Goal: Task Accomplishment & Management: Complete application form

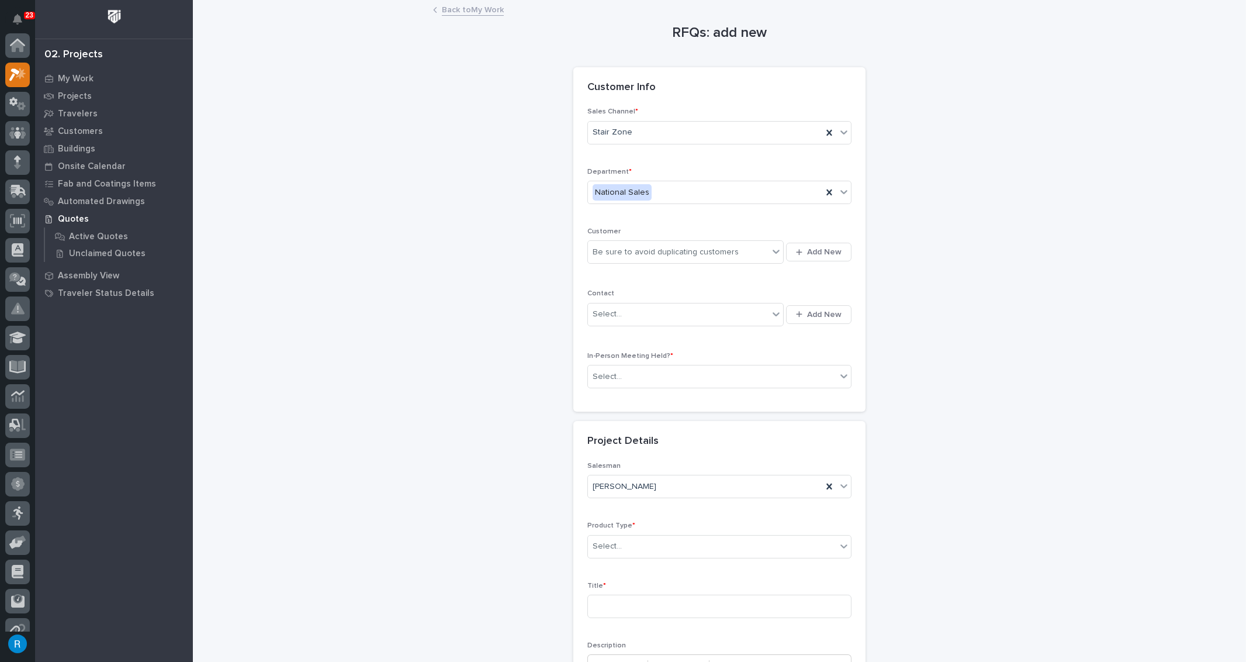
scroll to position [29, 0]
click at [828, 254] on span "Add New" at bounding box center [824, 252] width 34 height 11
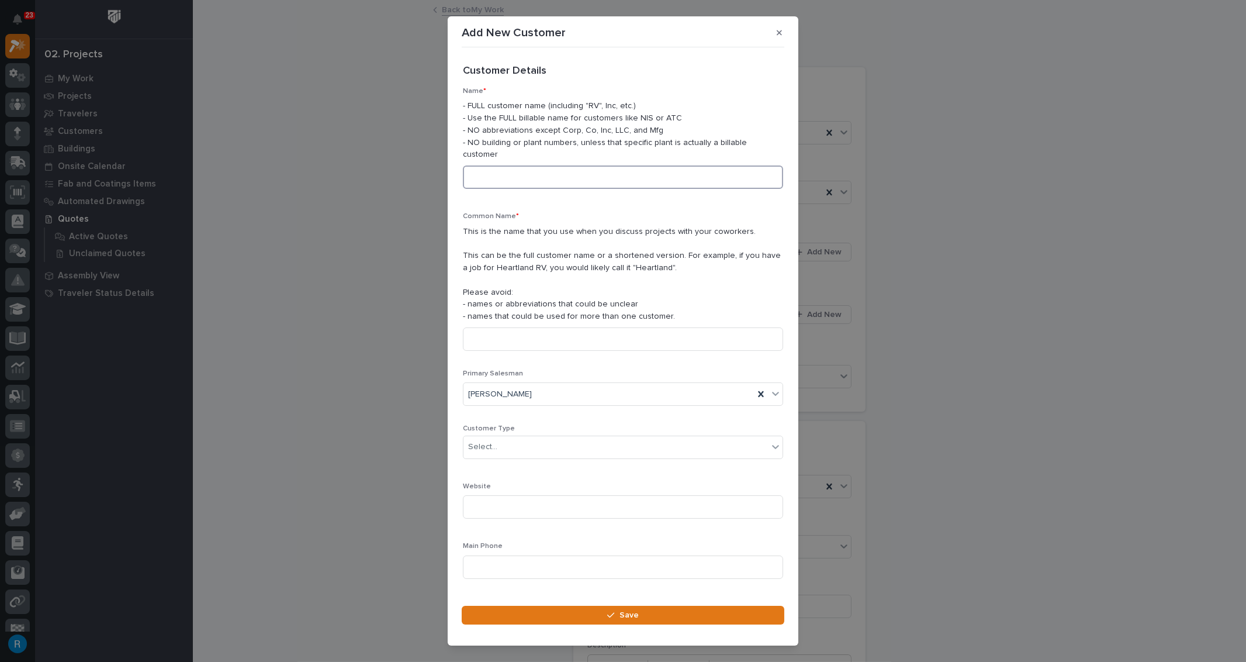
click at [492, 167] on input at bounding box center [623, 176] width 320 height 23
drag, startPoint x: 592, startPoint y: 165, endPoint x: 379, endPoint y: 157, distance: 212.4
click at [378, 158] on div "Add New Customer Loading... Saving… Loading... Saving… Loading... Saving… Custo…" at bounding box center [623, 331] width 1246 height 662
type input "AB Academy [GEOGRAPHIC_DATA]"
click at [480, 327] on input at bounding box center [623, 338] width 320 height 23
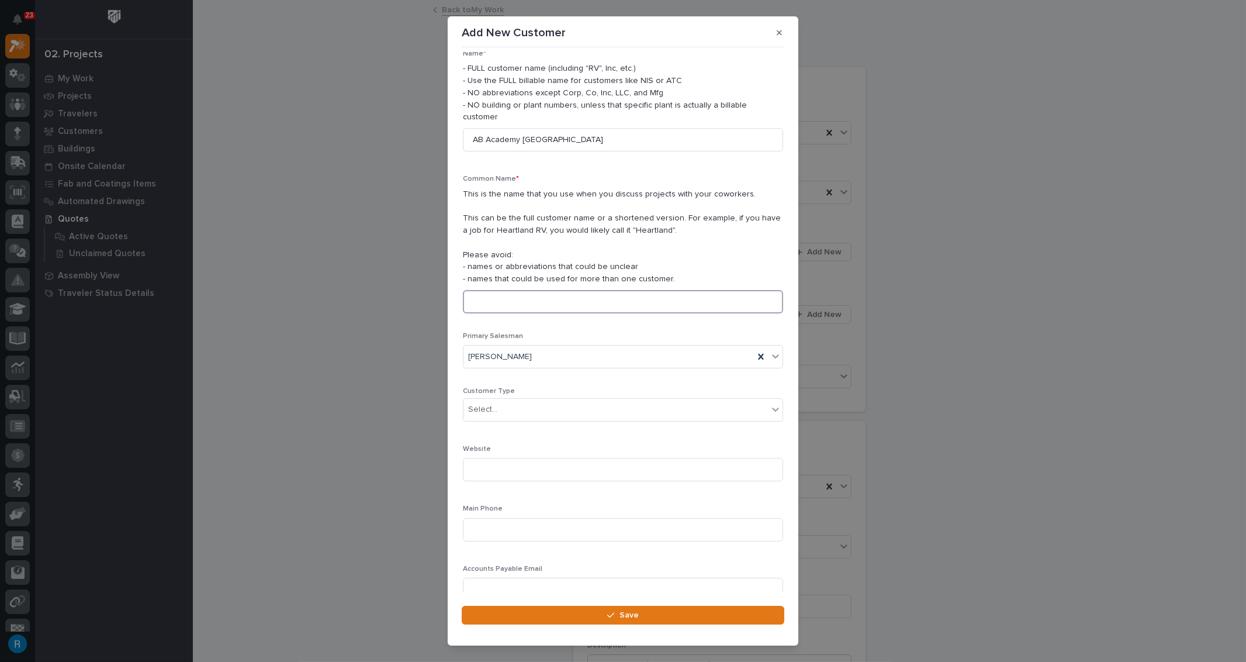
scroll to position [70, 0]
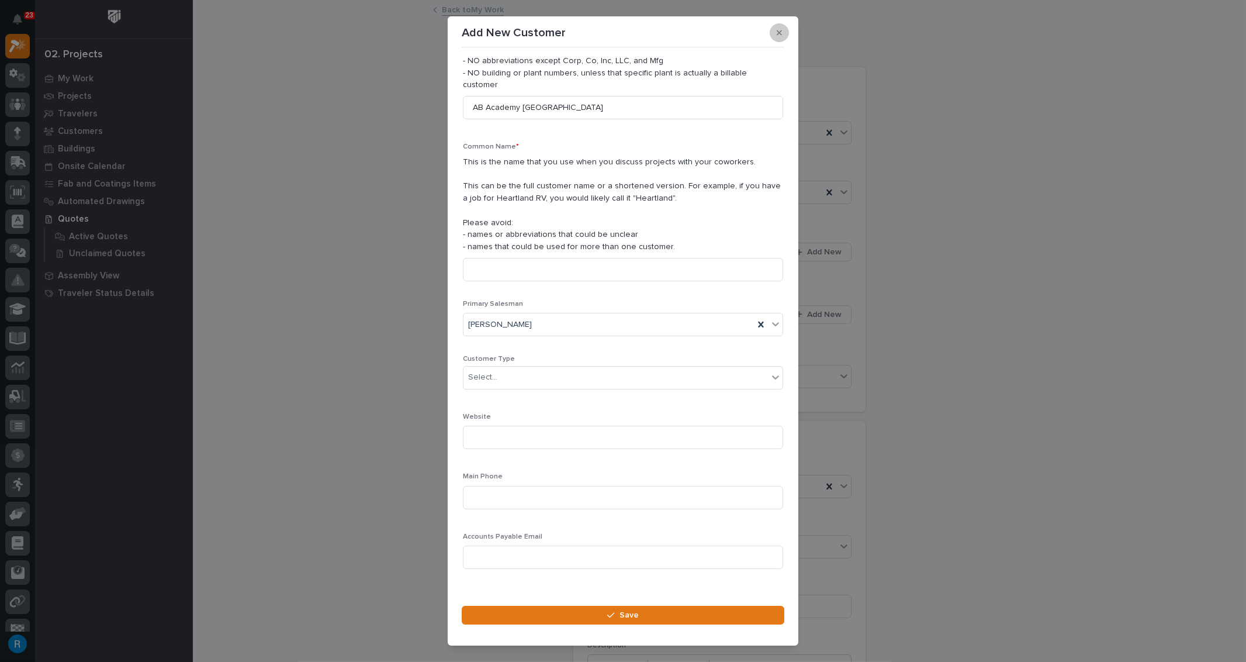
click at [781, 31] on icon "button" at bounding box center [779, 32] width 5 height 5
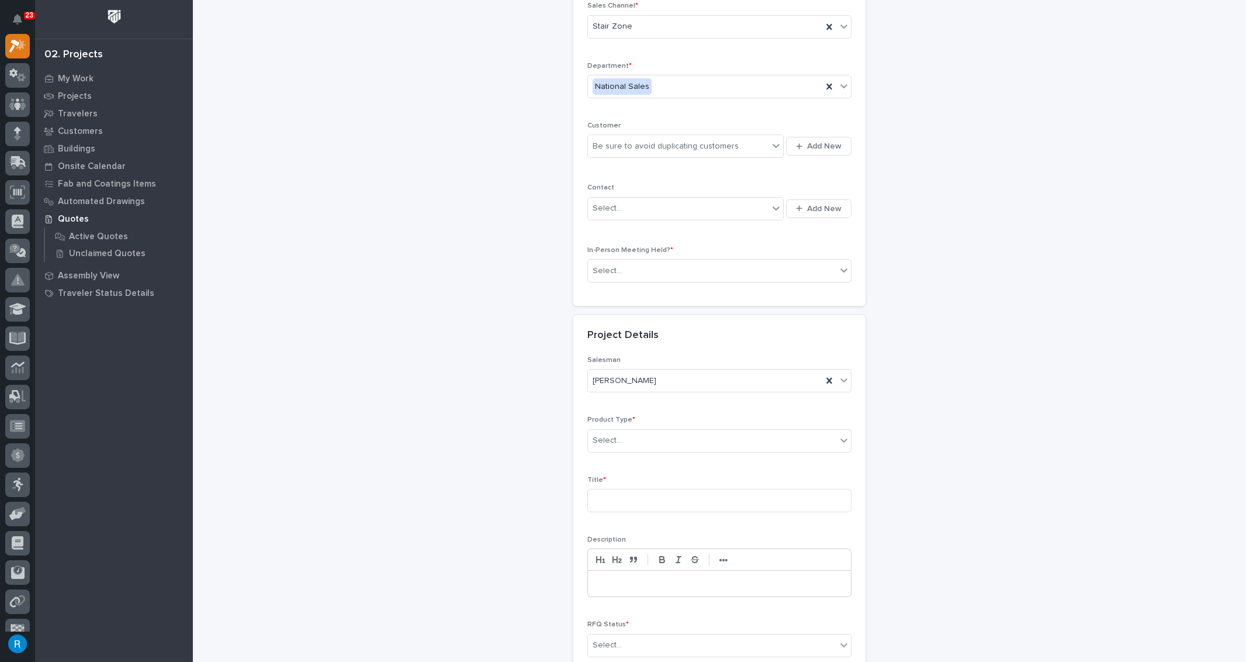
scroll to position [106, 0]
click at [817, 148] on span "Add New" at bounding box center [824, 146] width 34 height 11
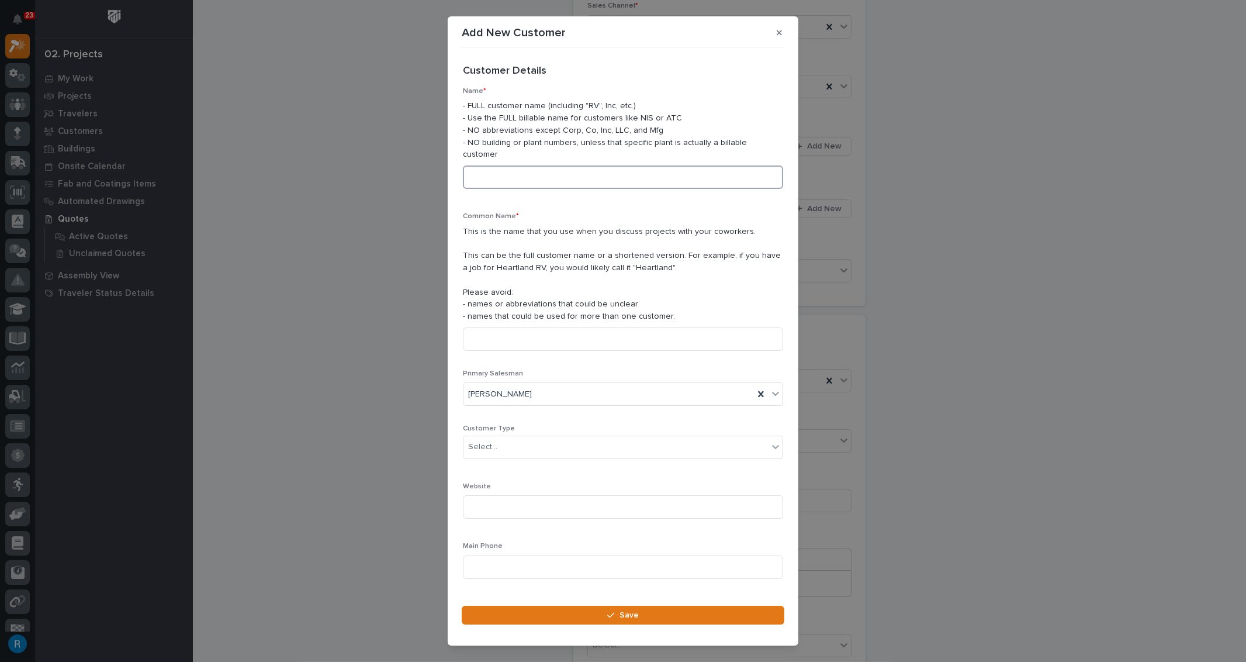
click at [496, 170] on input at bounding box center [623, 176] width 320 height 23
drag, startPoint x: 595, startPoint y: 170, endPoint x: 388, endPoint y: 159, distance: 206.7
click at [388, 159] on div "Add New Customer Loading... Saving… Loading... Saving… Loading... Saving… Custo…" at bounding box center [623, 331] width 1246 height 662
type input "AB Academy [GEOGRAPHIC_DATA]"
click at [475, 327] on input at bounding box center [623, 338] width 320 height 23
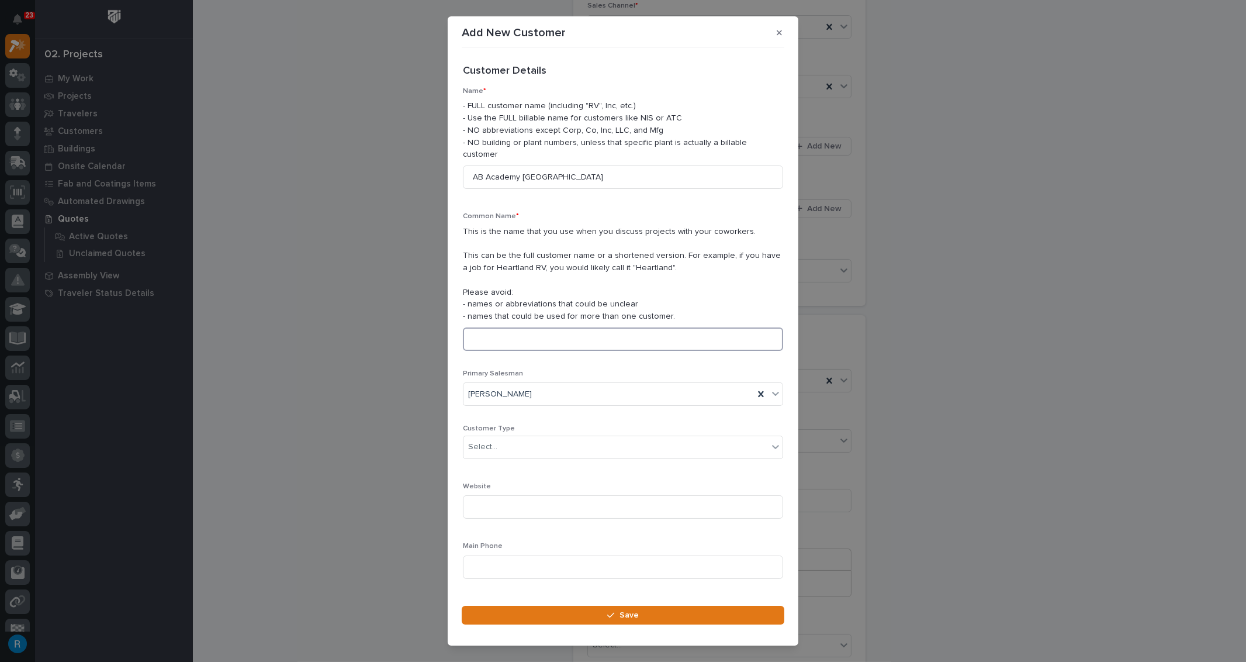
paste input "AB Academy [GEOGRAPHIC_DATA]"
type input "AB Academy [GEOGRAPHIC_DATA]"
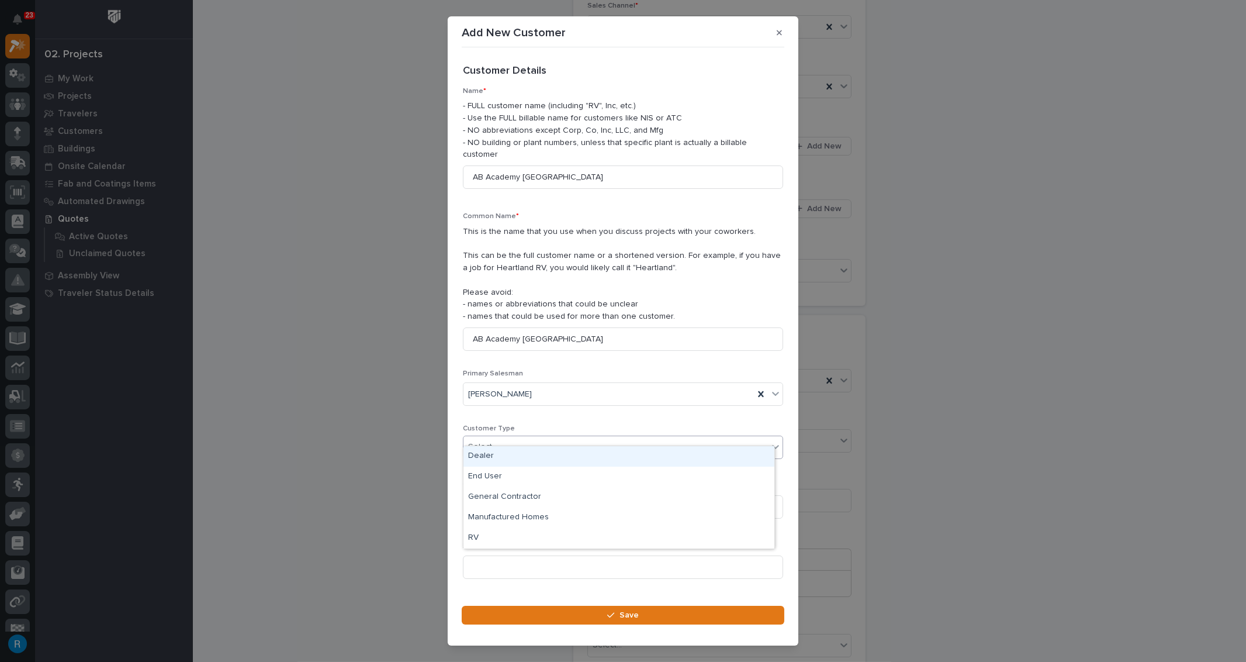
click at [522, 437] on div "Select..." at bounding box center [616, 446] width 305 height 19
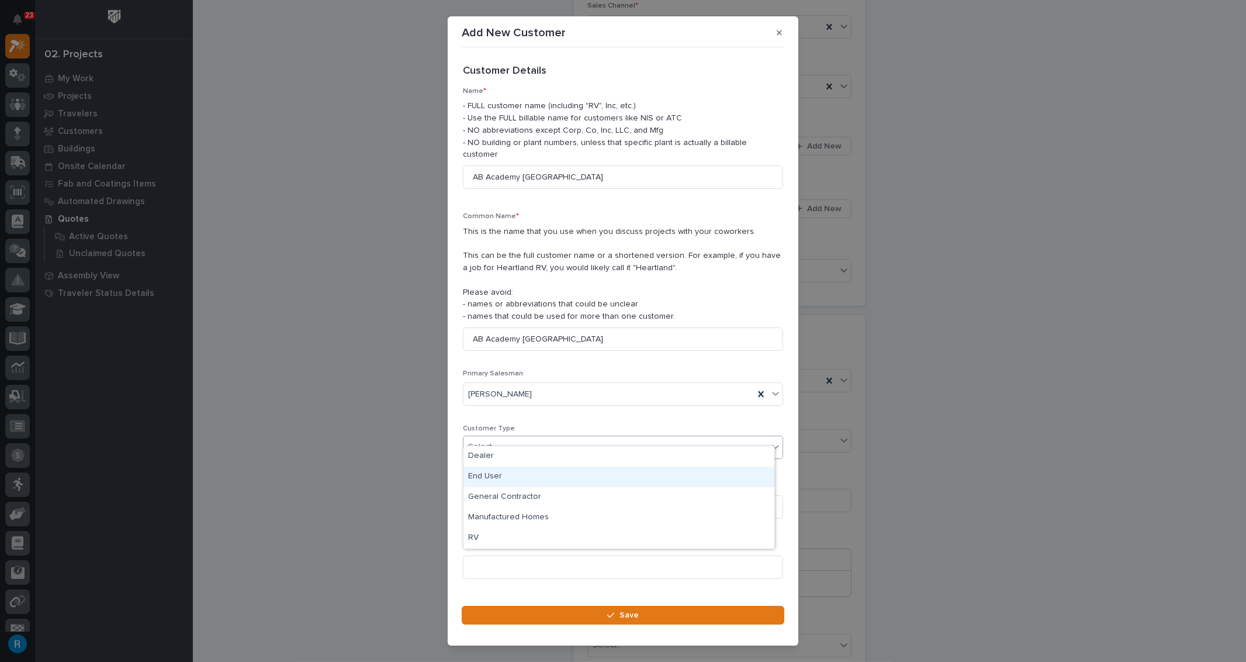
click at [478, 476] on div "End User" at bounding box center [619, 477] width 311 height 20
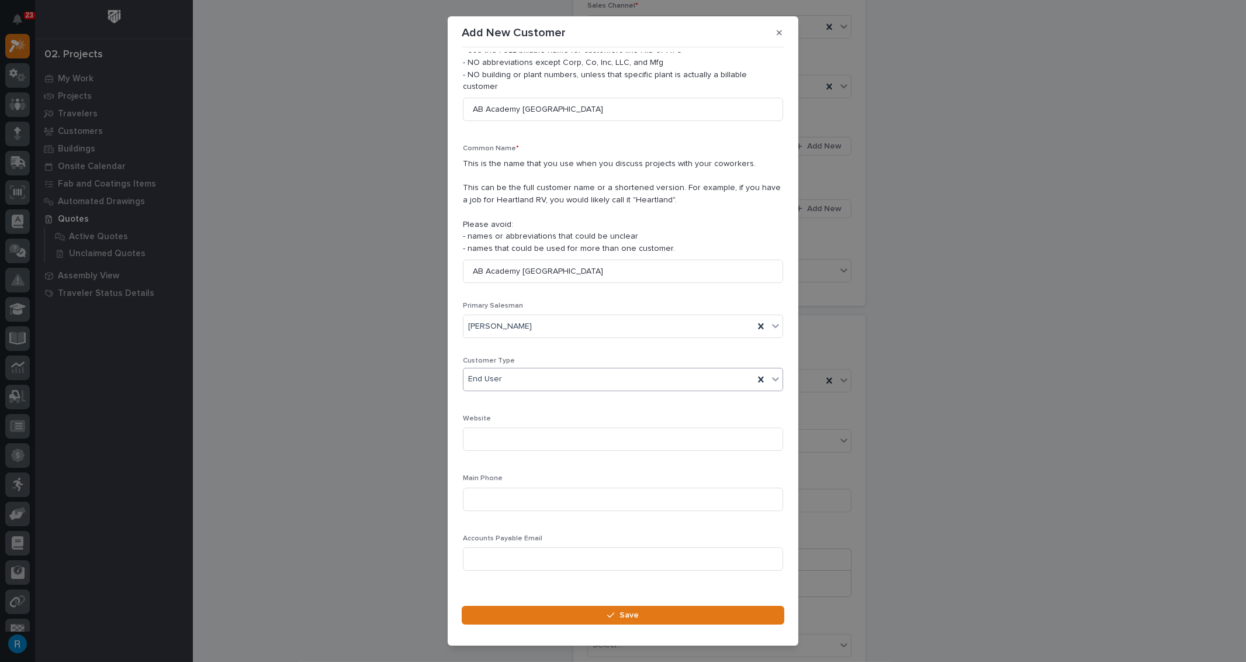
scroll to position [70, 0]
click at [494, 486] on input at bounding box center [623, 497] width 320 height 23
type input "[PHONE_NUMBER]"
click at [618, 610] on button "Save" at bounding box center [623, 615] width 323 height 19
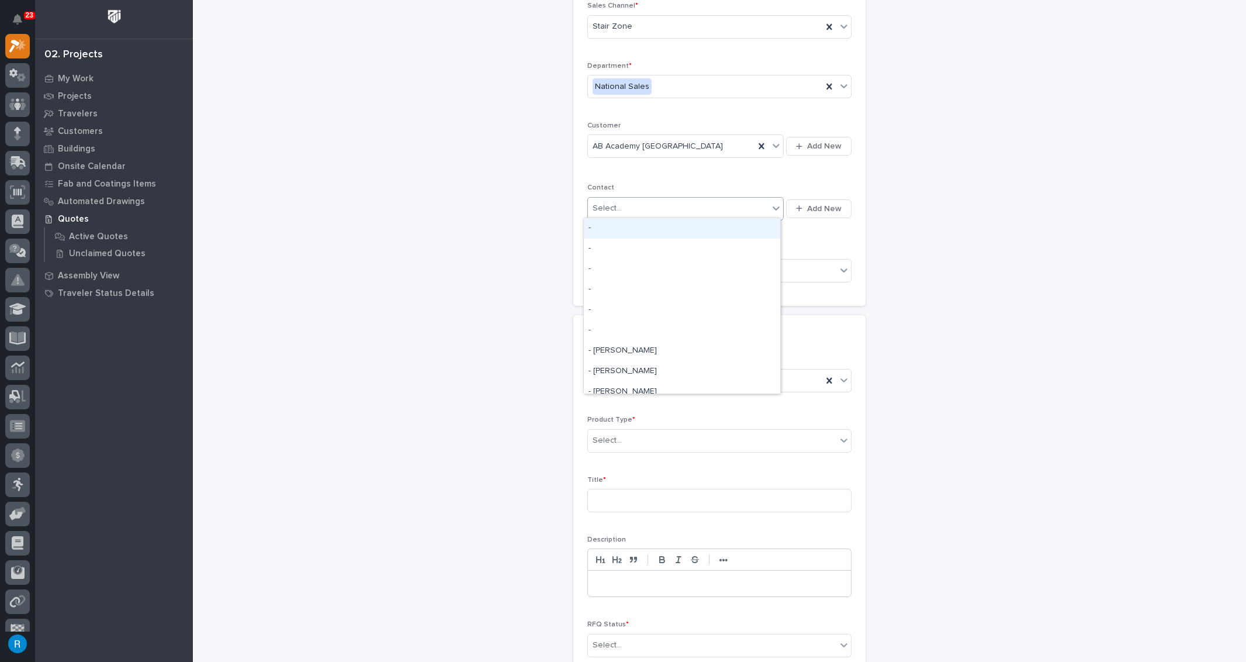
click at [715, 208] on div "Select..." at bounding box center [678, 208] width 181 height 19
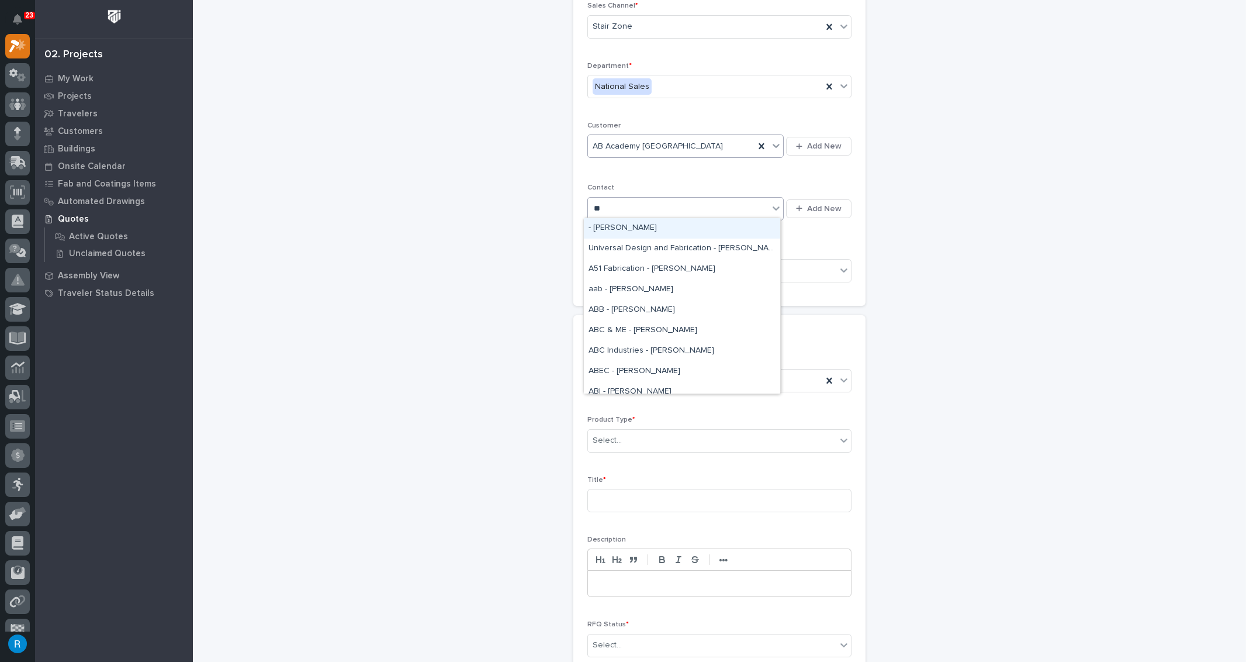
type input "**"
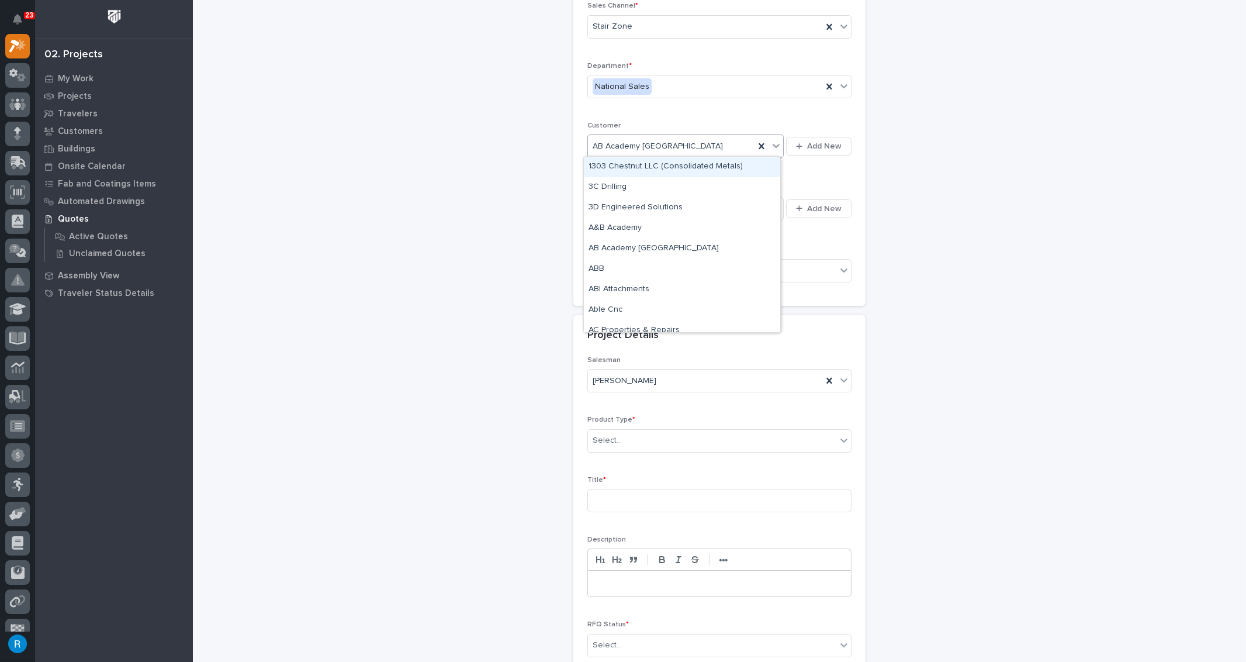
click at [722, 146] on div "AB Academy [GEOGRAPHIC_DATA]" at bounding box center [671, 146] width 167 height 19
click at [602, 147] on span "AB Academy [GEOGRAPHIC_DATA]" at bounding box center [658, 146] width 130 height 12
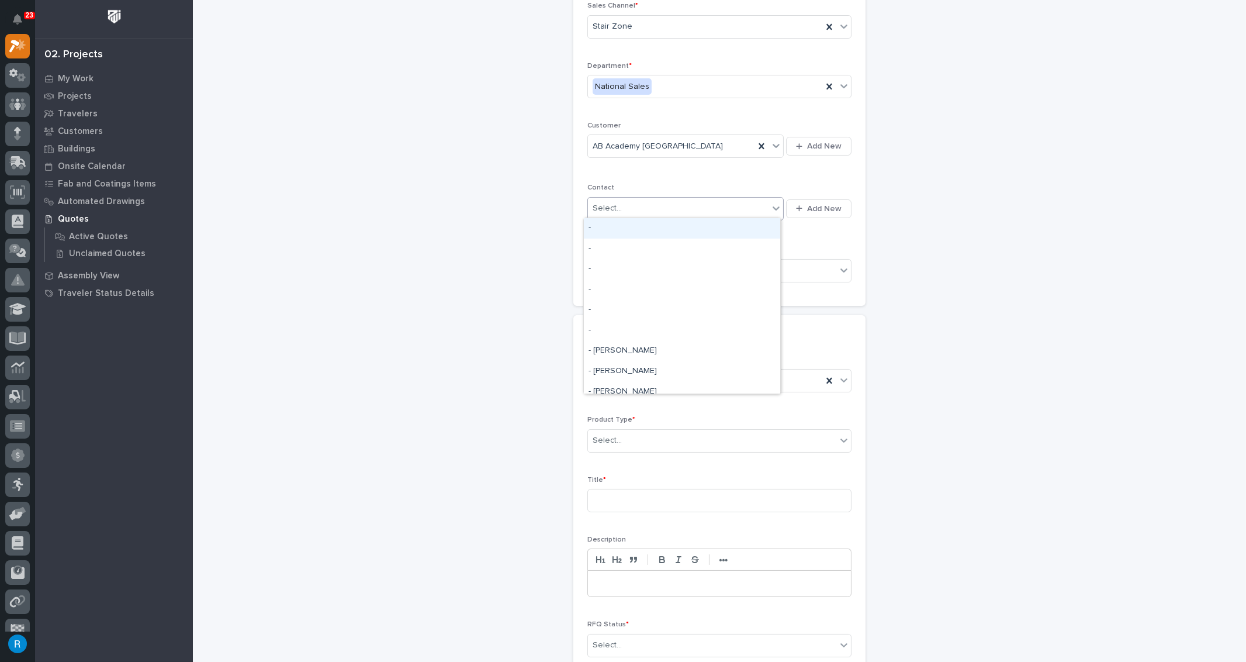
click at [726, 210] on div "Select..." at bounding box center [678, 208] width 181 height 19
click at [607, 205] on div "Select..." at bounding box center [607, 208] width 29 height 12
type input "******"
click at [629, 230] on div "A&B Academy - Rev. [PERSON_NAME]" at bounding box center [682, 228] width 196 height 20
click at [826, 210] on span "Add New" at bounding box center [824, 208] width 34 height 11
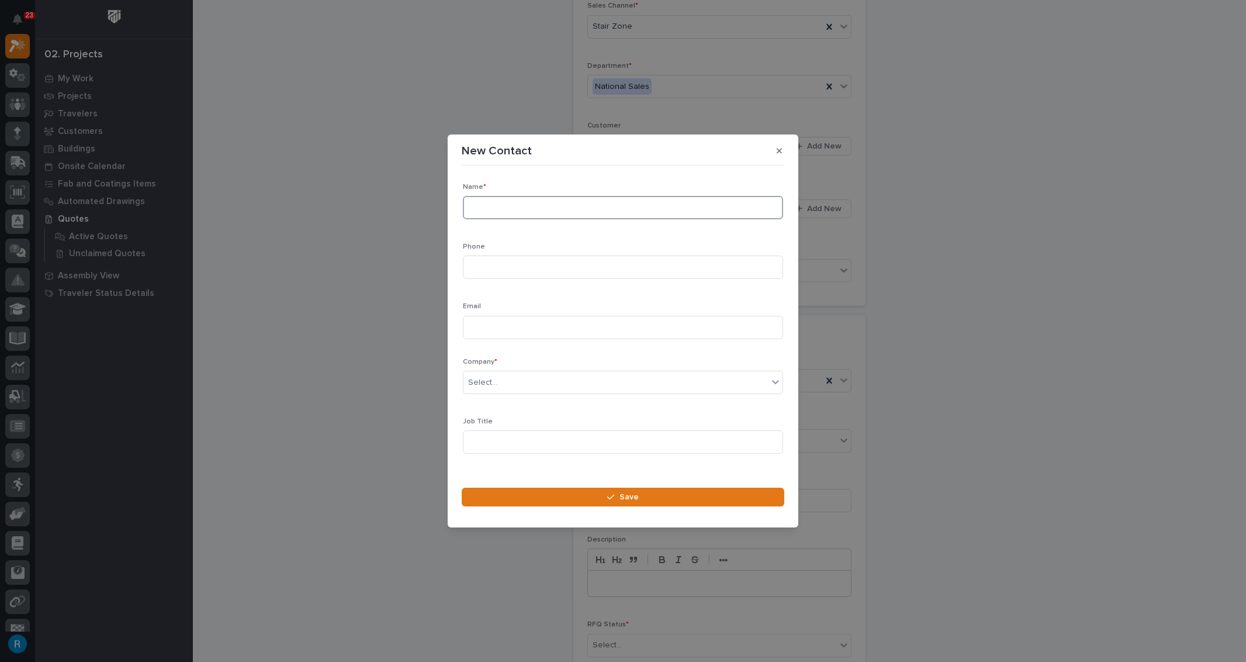
click at [476, 207] on input at bounding box center [623, 207] width 320 height 23
type input "a"
drag, startPoint x: 535, startPoint y: 208, endPoint x: 386, endPoint y: 196, distance: 149.0
click at [386, 196] on div "New Contact Loading... Saving… Loading... Saving… Loading... Saving… Name * [PE…" at bounding box center [623, 331] width 1246 height 662
type input "[PERSON_NAME]"
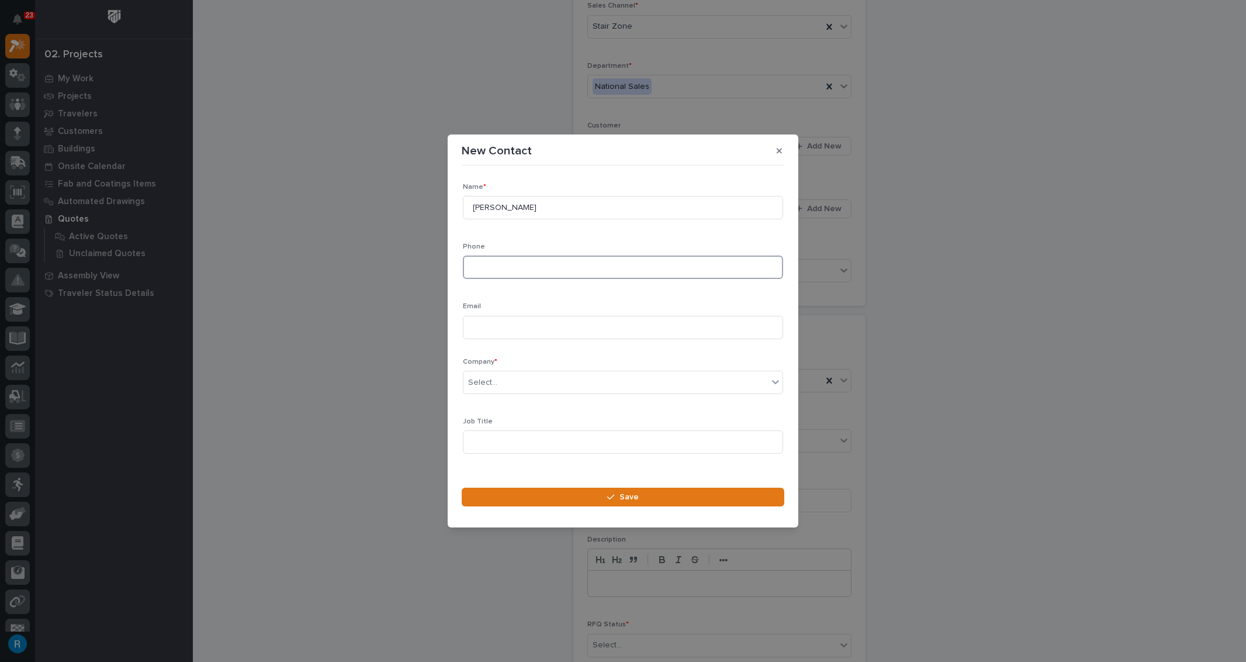
click at [489, 270] on input at bounding box center [623, 266] width 320 height 23
type input "[PHONE_NUMBER]"
click at [516, 324] on input at bounding box center [623, 327] width 320 height 23
type input "[EMAIL_ADDRESS][DOMAIN_NAME]"
click at [527, 381] on div "Select..." at bounding box center [616, 382] width 305 height 19
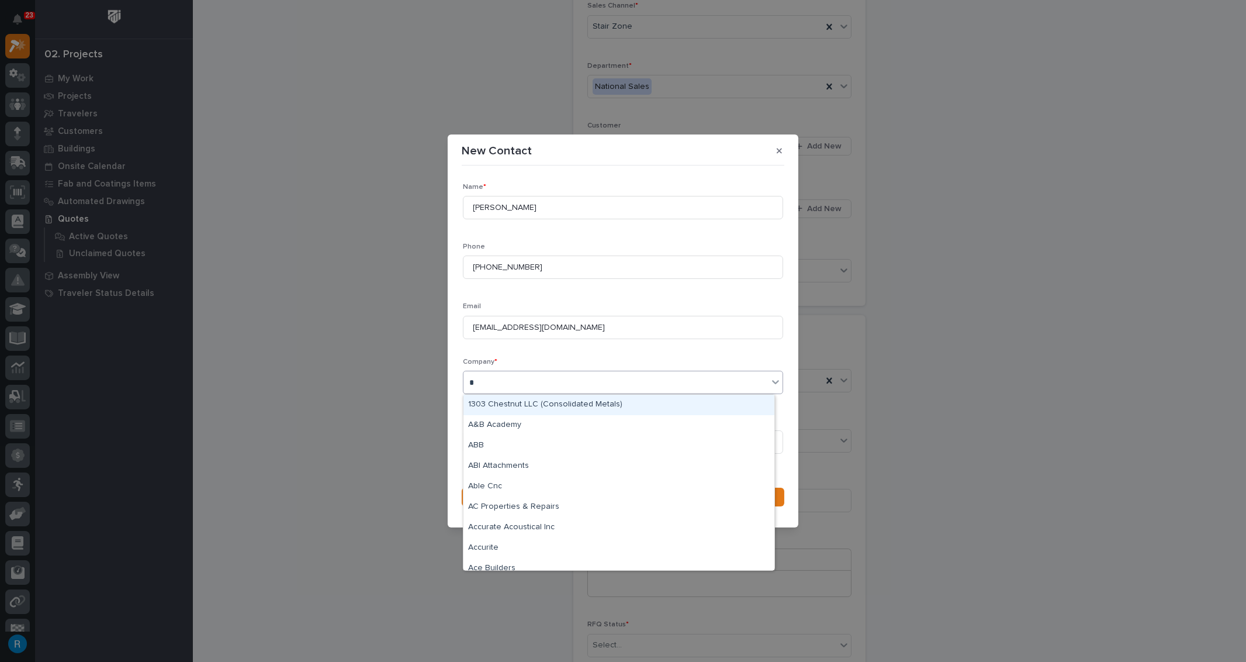
type input "**"
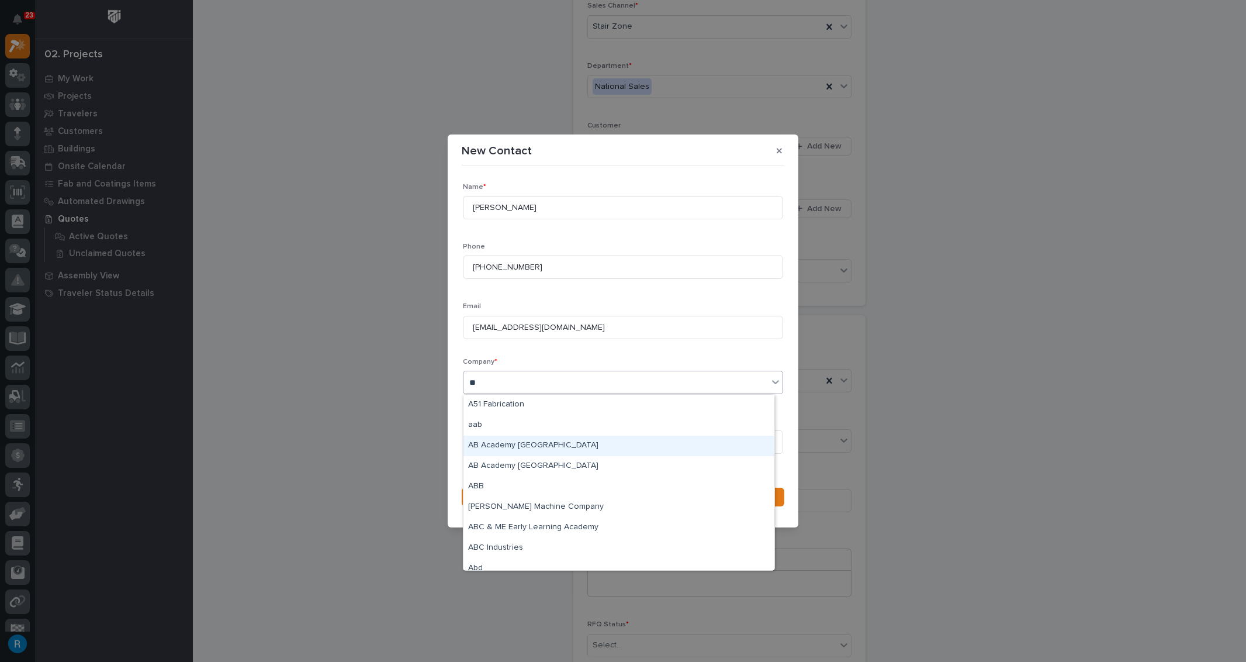
click at [496, 446] on div "AB Academy [GEOGRAPHIC_DATA]" at bounding box center [619, 446] width 311 height 20
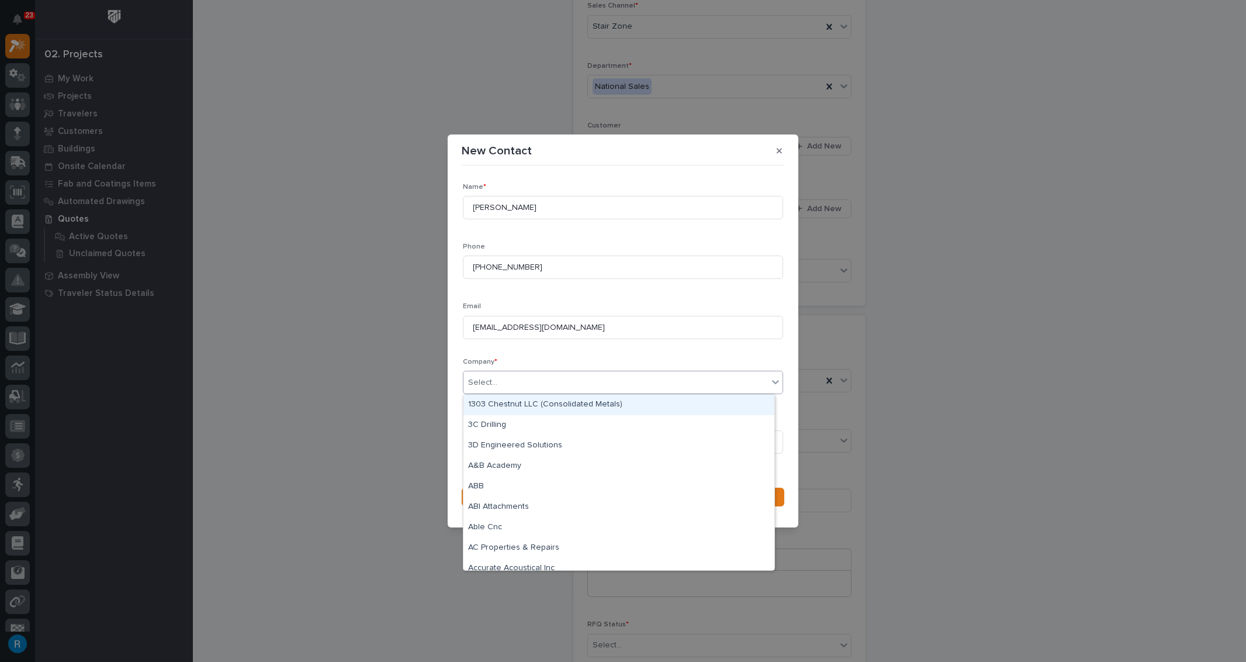
click at [563, 382] on div "Select..." at bounding box center [616, 382] width 305 height 19
type input "**"
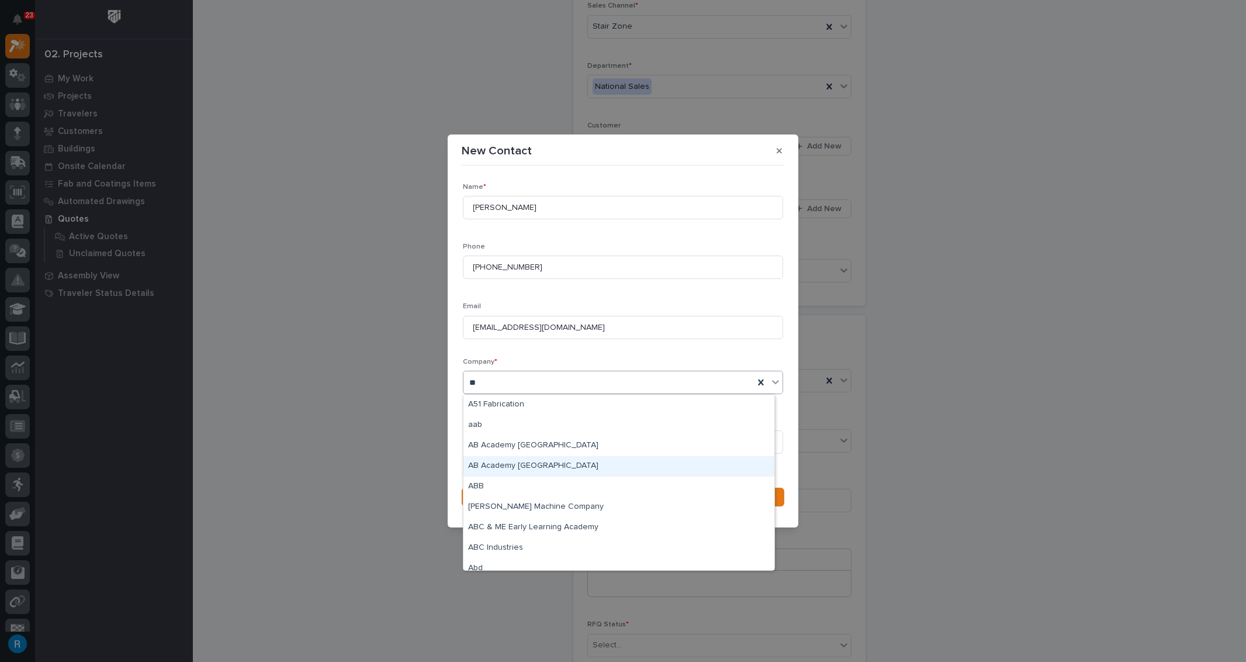
click at [532, 467] on div "AB Academy [GEOGRAPHIC_DATA]" at bounding box center [619, 466] width 311 height 20
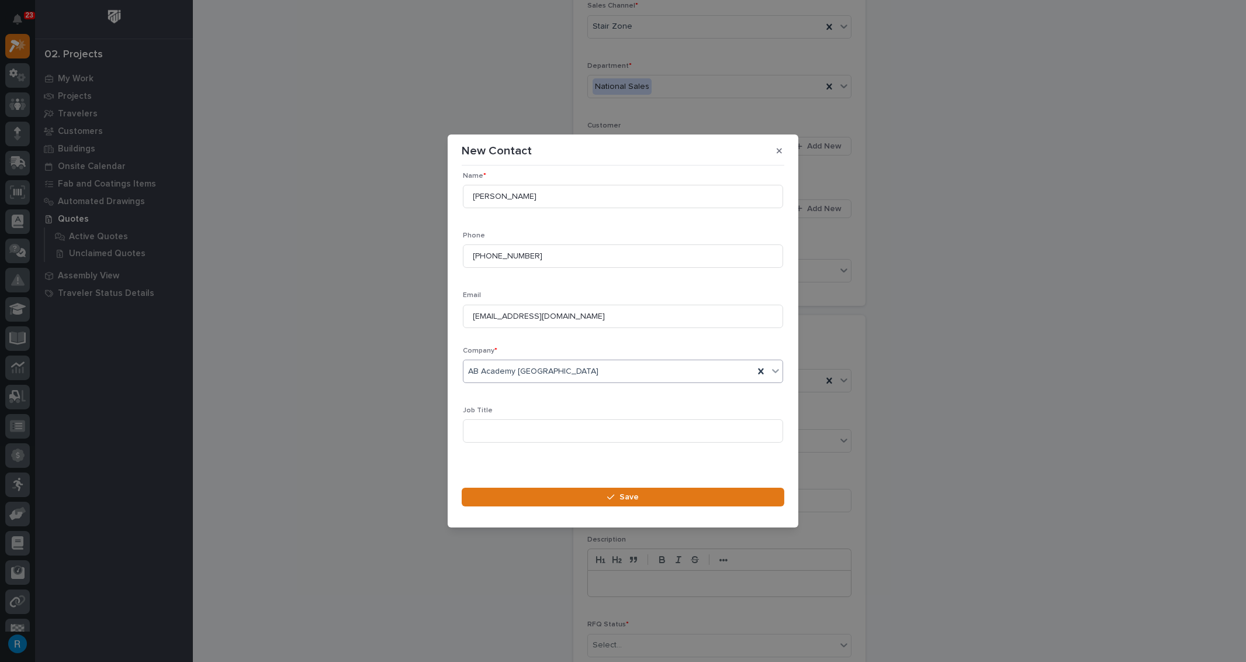
scroll to position [16, 0]
click at [483, 424] on input at bounding box center [623, 426] width 320 height 23
type input "Reverend"
click at [625, 500] on span "Save" at bounding box center [629, 497] width 19 height 11
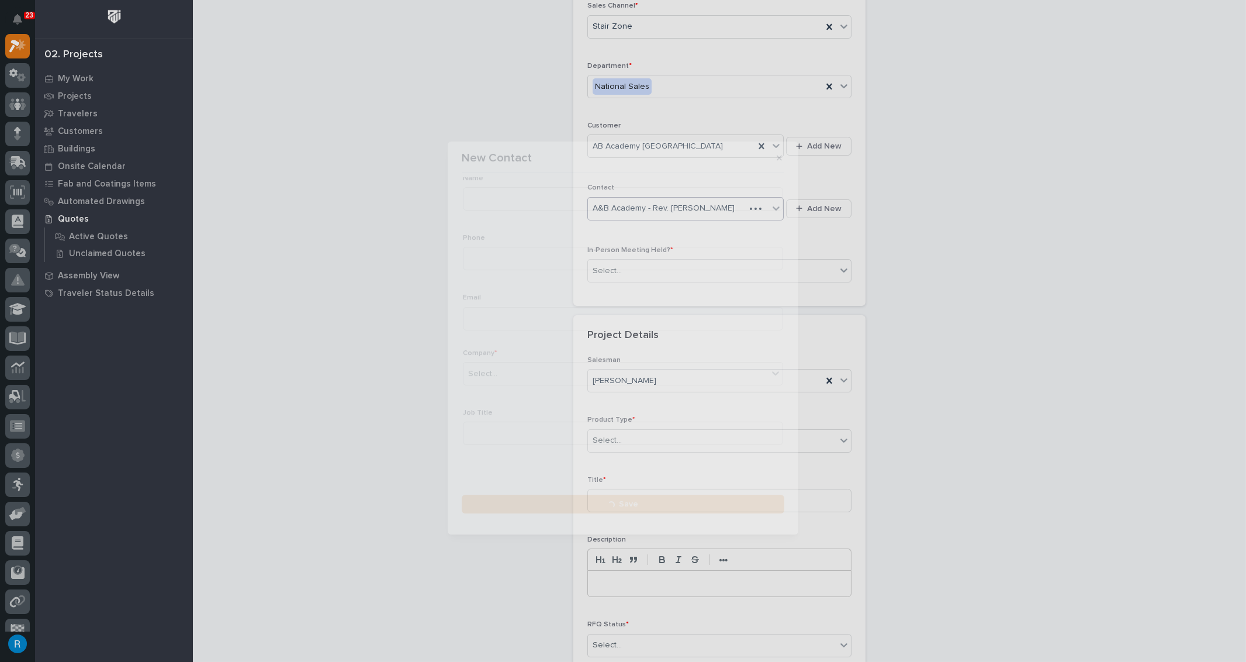
scroll to position [110, 0]
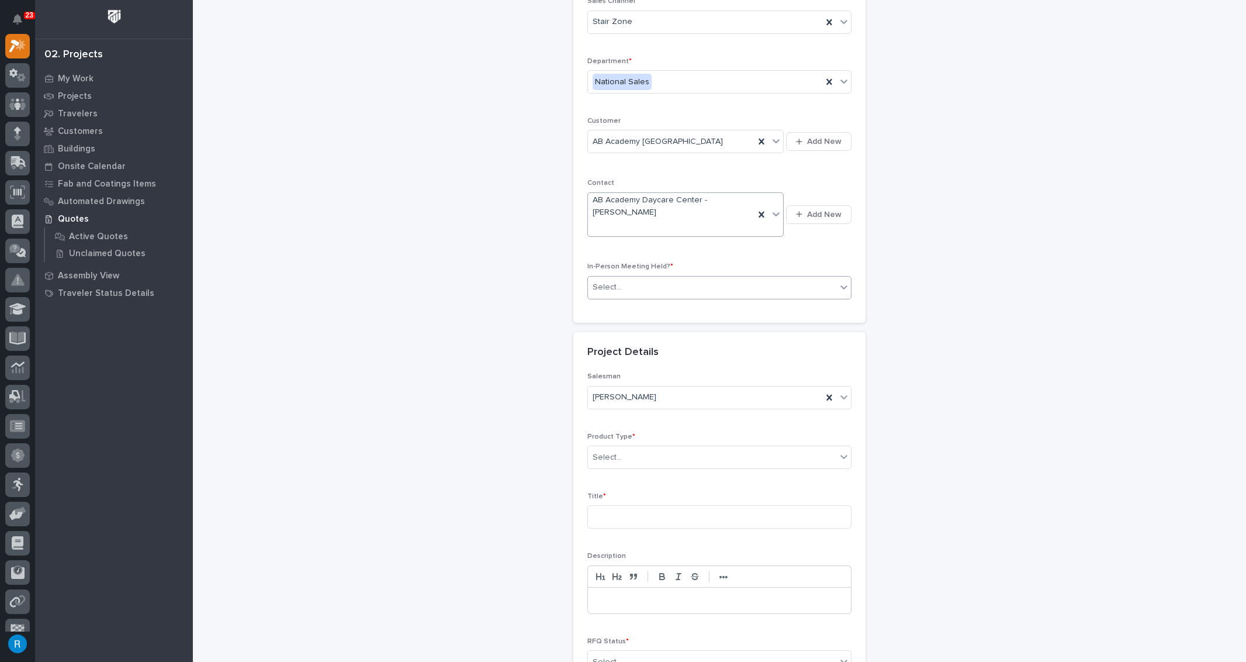
click at [638, 278] on div "Select..." at bounding box center [712, 287] width 248 height 19
click at [599, 316] on span "No" at bounding box center [597, 314] width 16 height 13
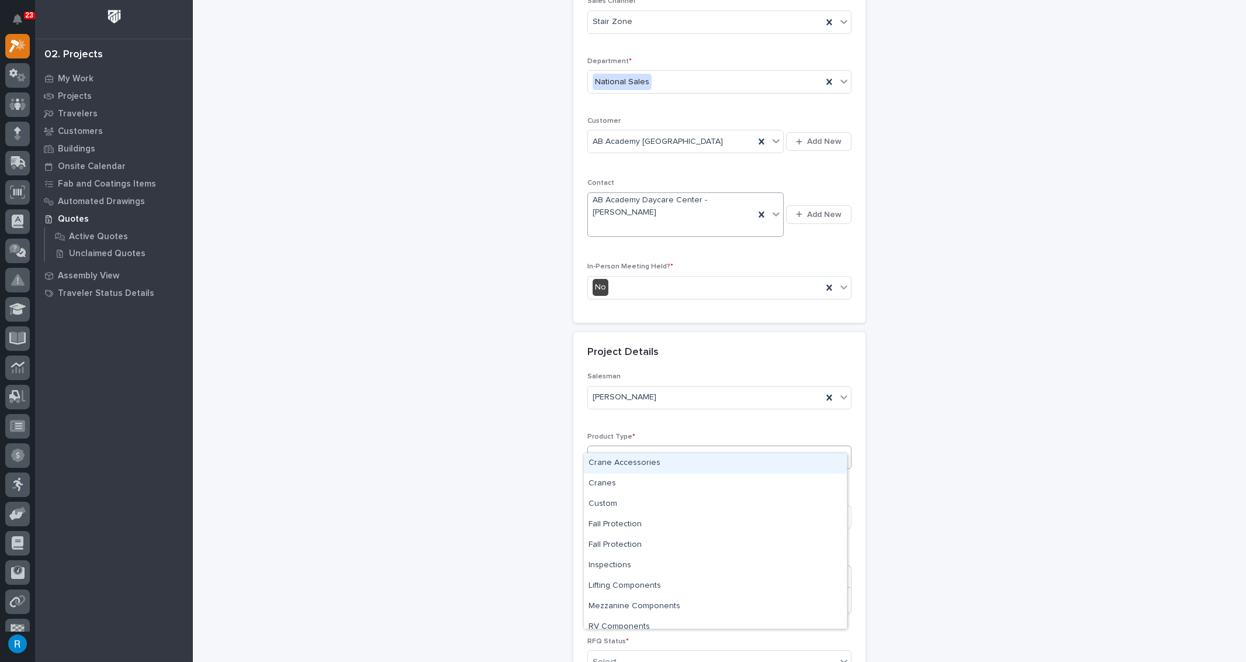
click at [633, 448] on div "Select..." at bounding box center [712, 457] width 248 height 19
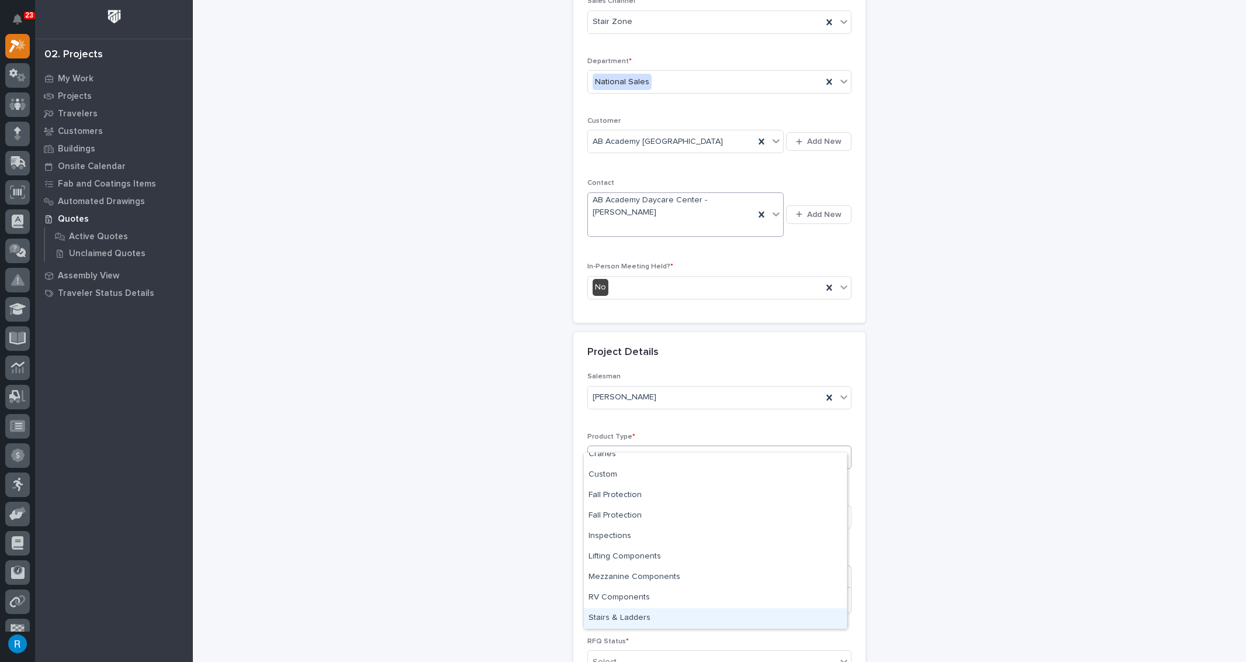
click at [612, 616] on div "Stairs & Ladders" at bounding box center [715, 618] width 263 height 20
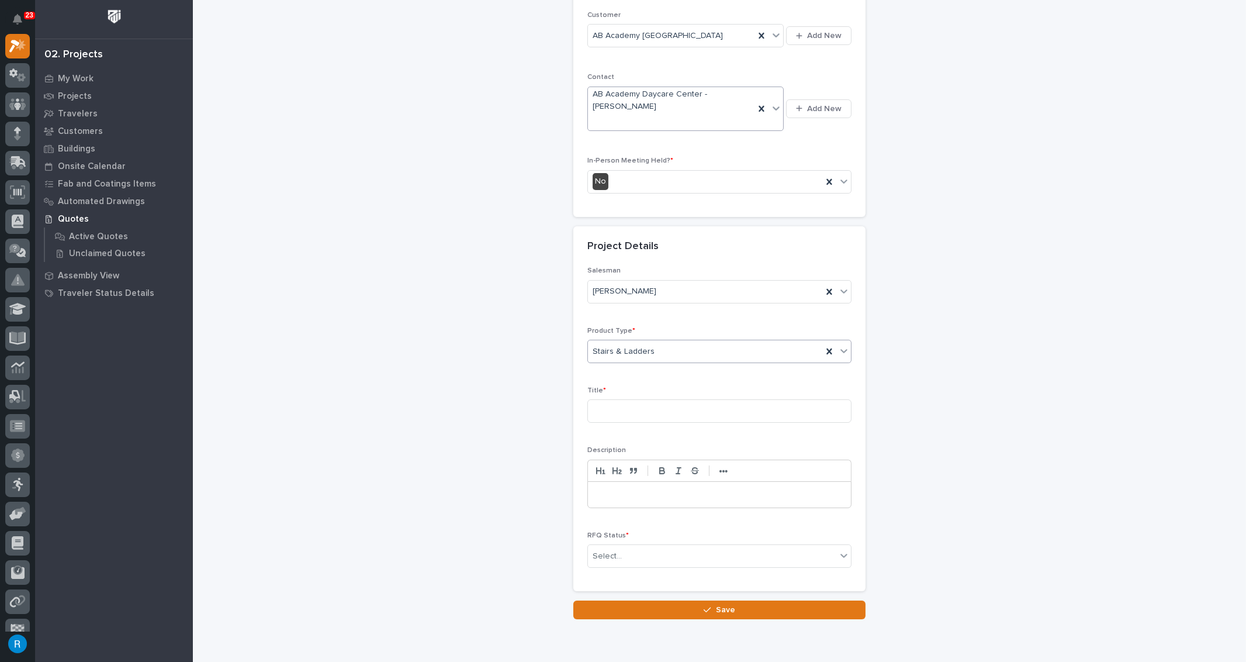
scroll to position [217, 0]
click at [619, 399] on input at bounding box center [720, 410] width 264 height 23
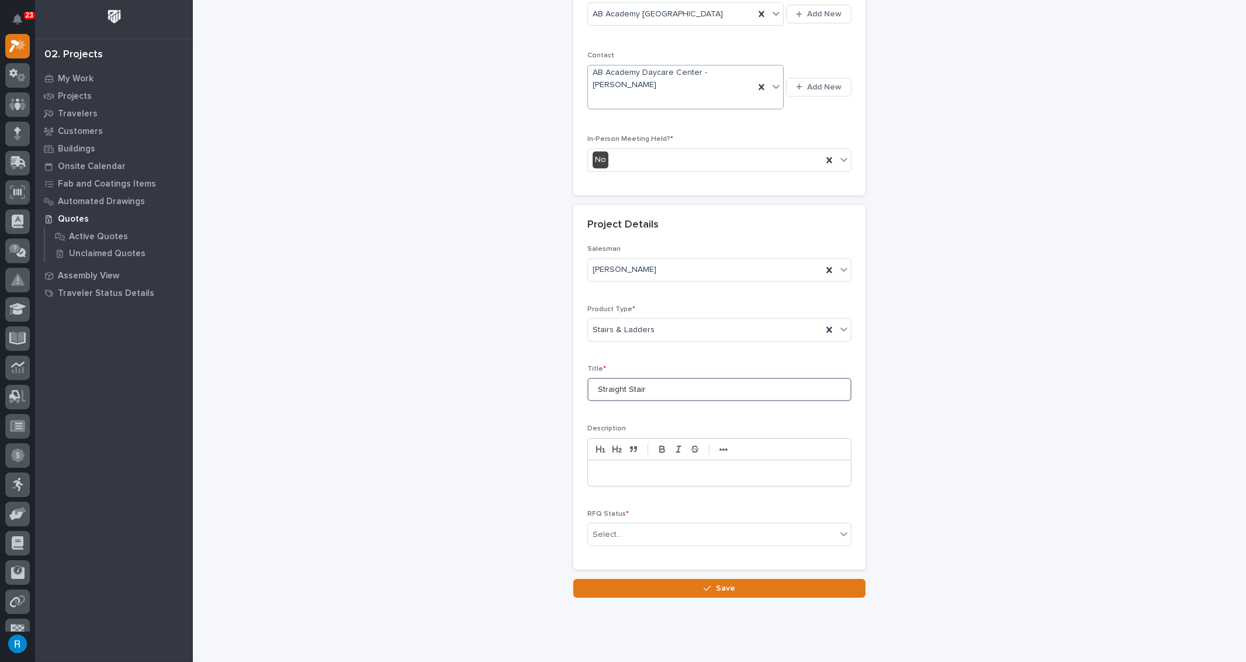
scroll to position [248, 0]
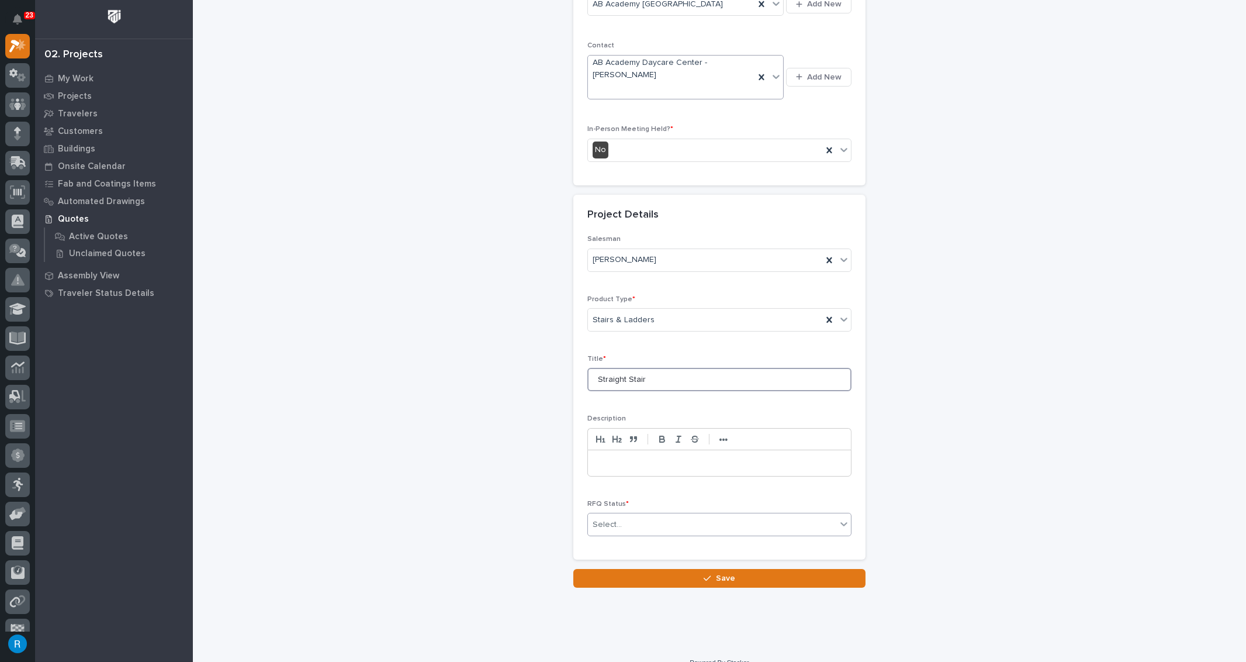
type input "Straight Stair"
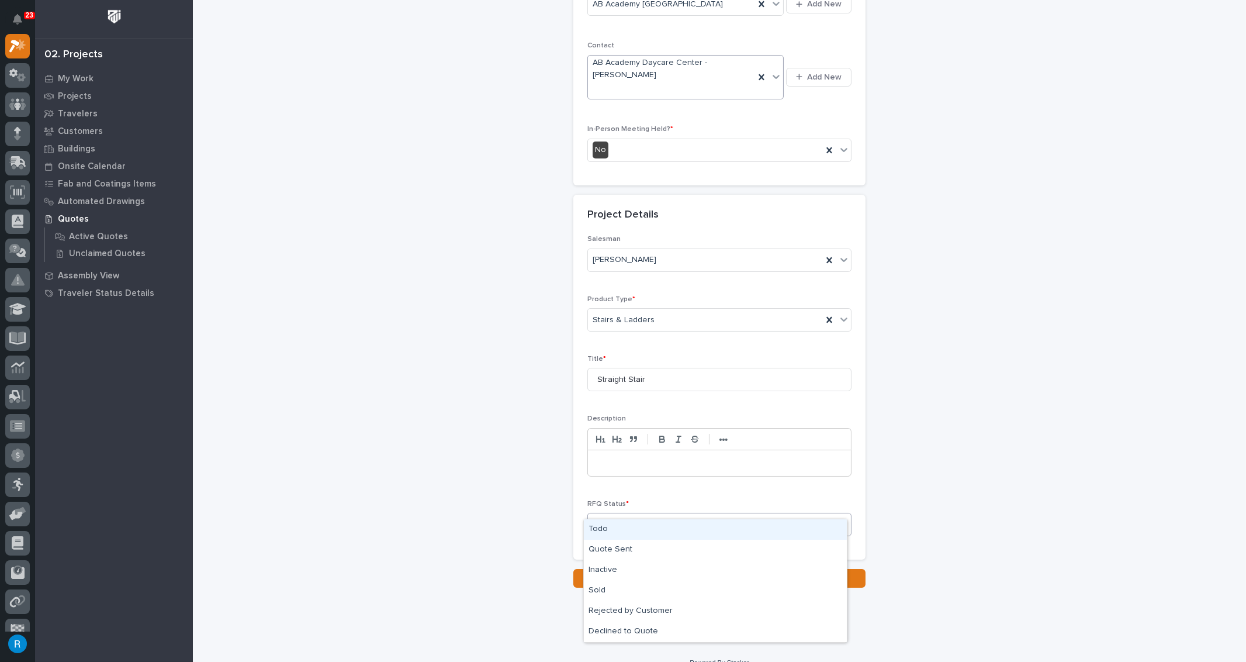
click at [638, 515] on div "Select..." at bounding box center [712, 524] width 248 height 19
click at [596, 530] on div "Todo" at bounding box center [715, 529] width 263 height 20
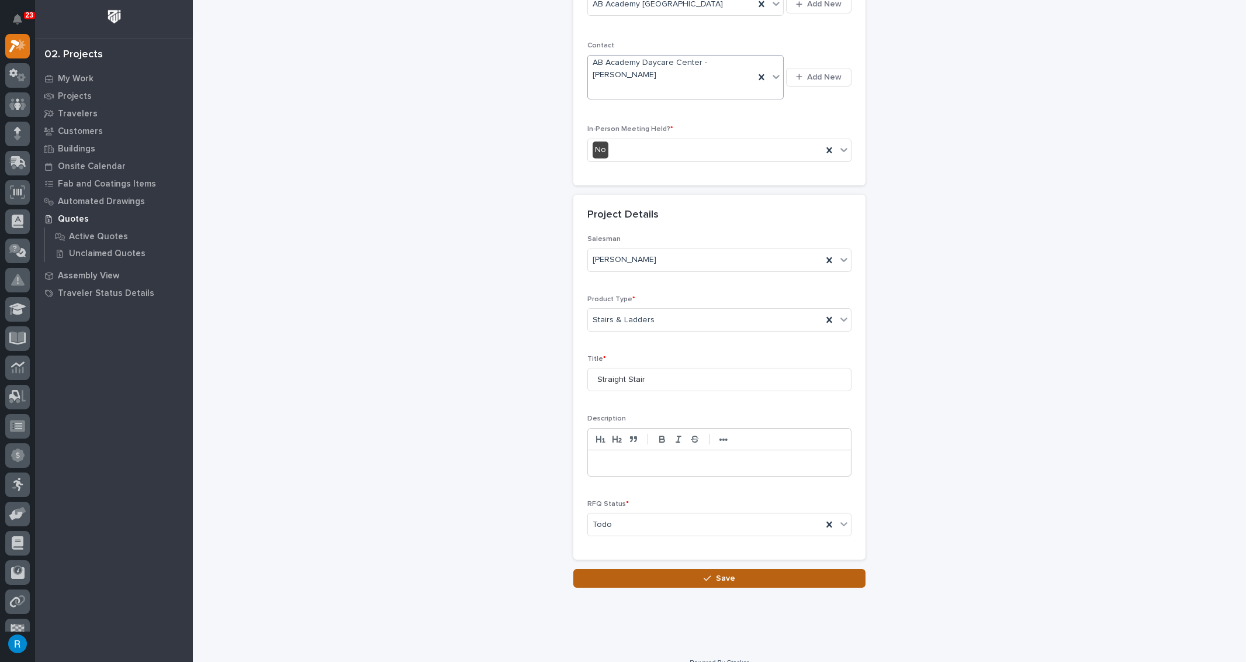
click at [724, 573] on span "Save" at bounding box center [725, 578] width 19 height 11
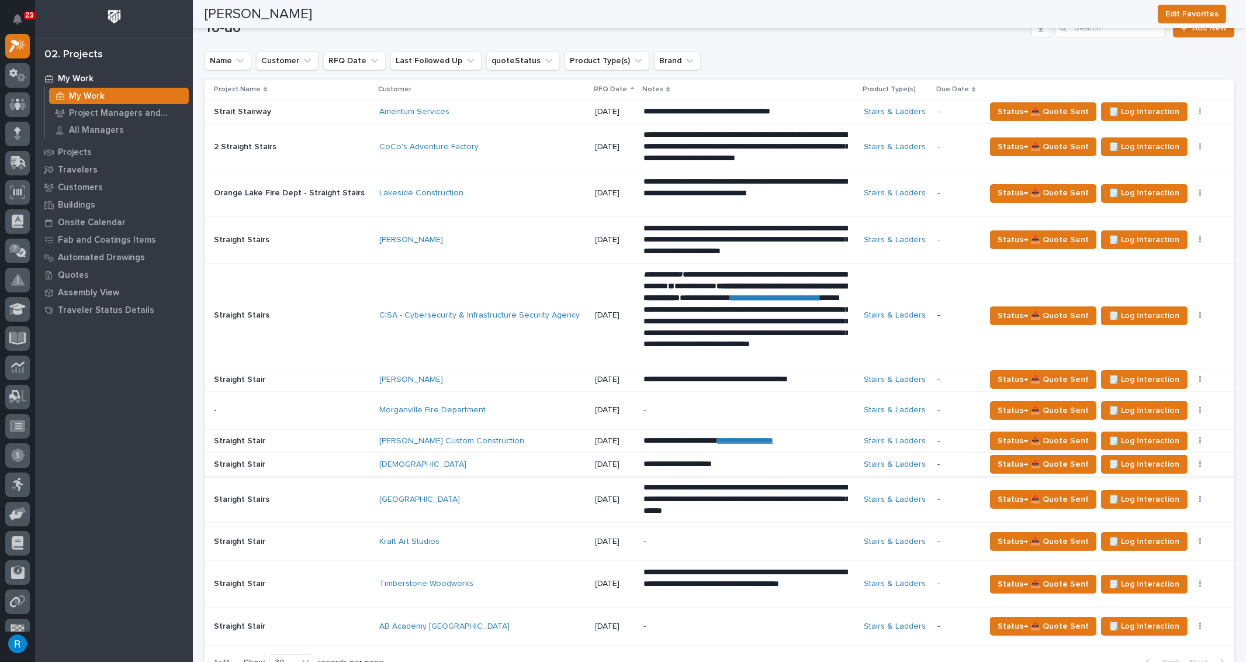
scroll to position [850, 0]
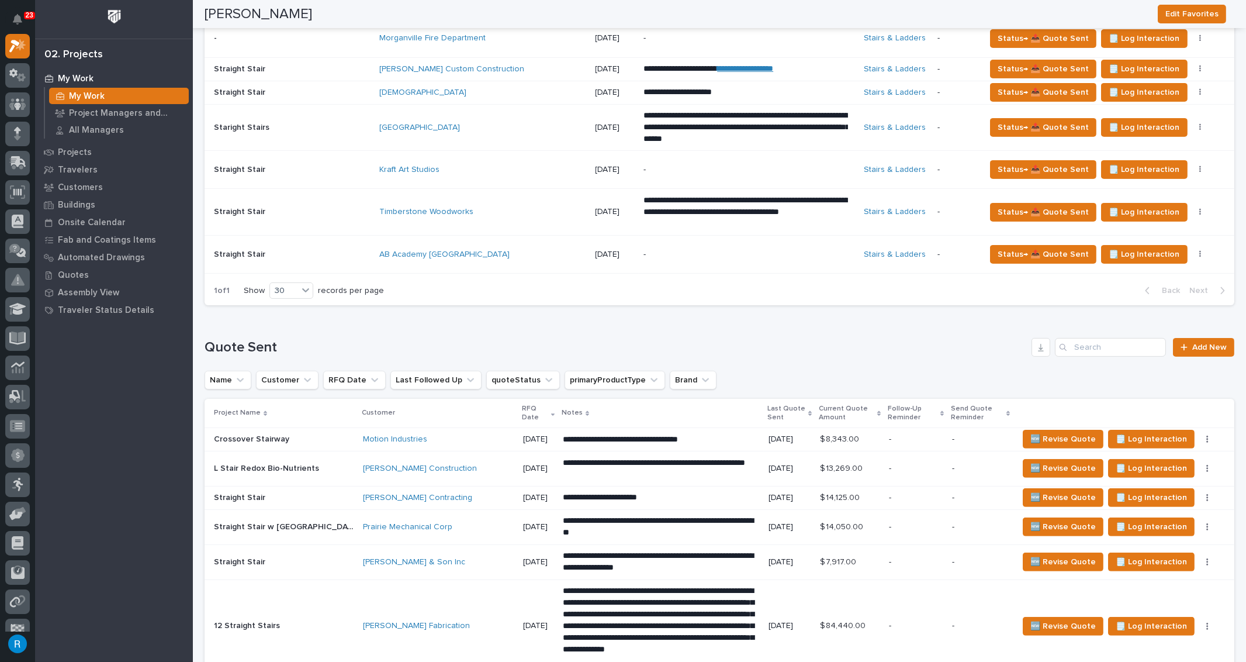
click at [541, 250] on div "AB Academy [GEOGRAPHIC_DATA]" at bounding box center [481, 255] width 205 height 10
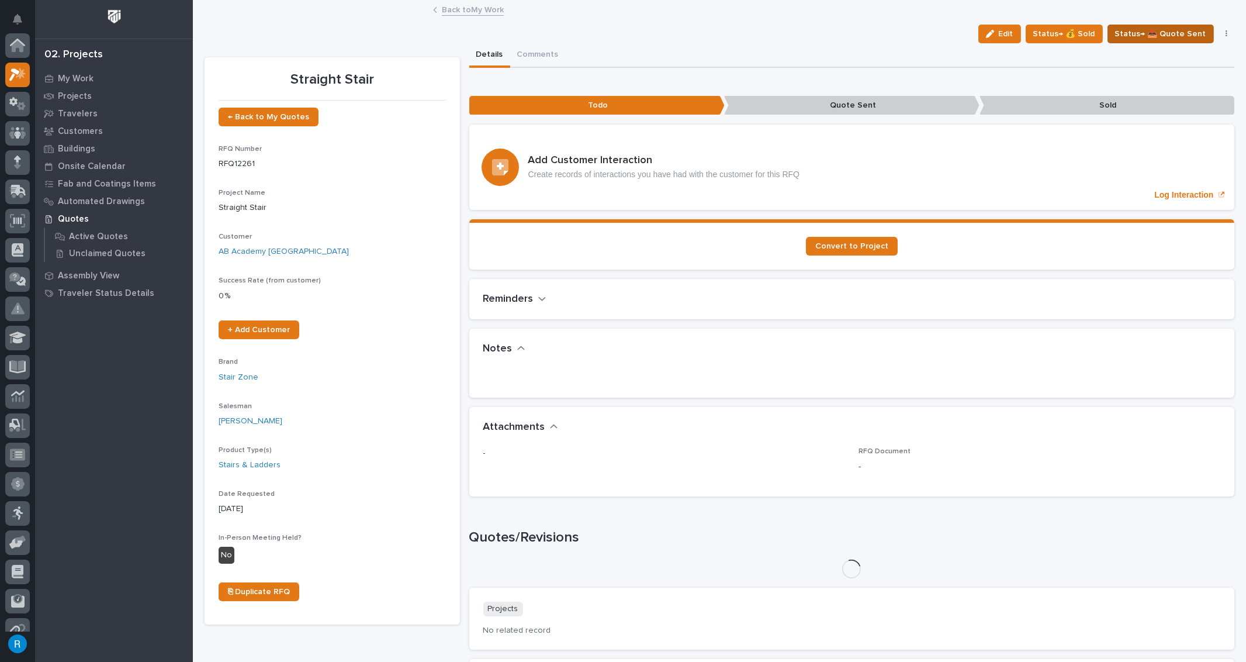
scroll to position [29, 0]
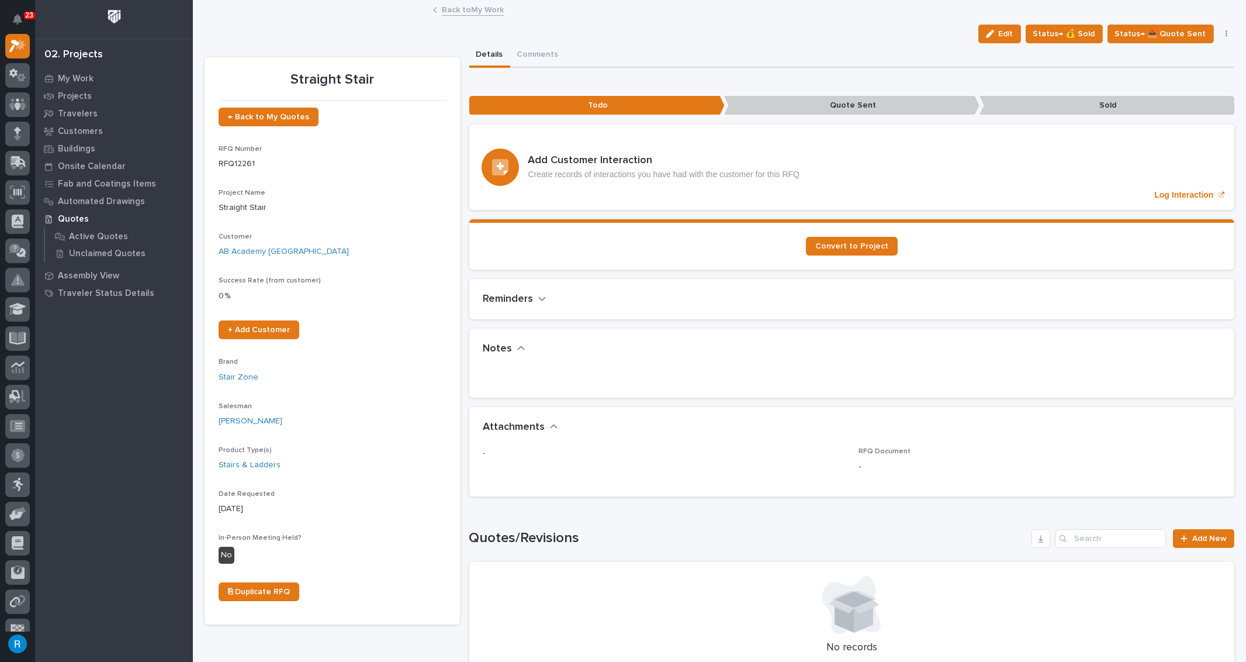
click at [1007, 35] on span "Edit" at bounding box center [1006, 34] width 15 height 11
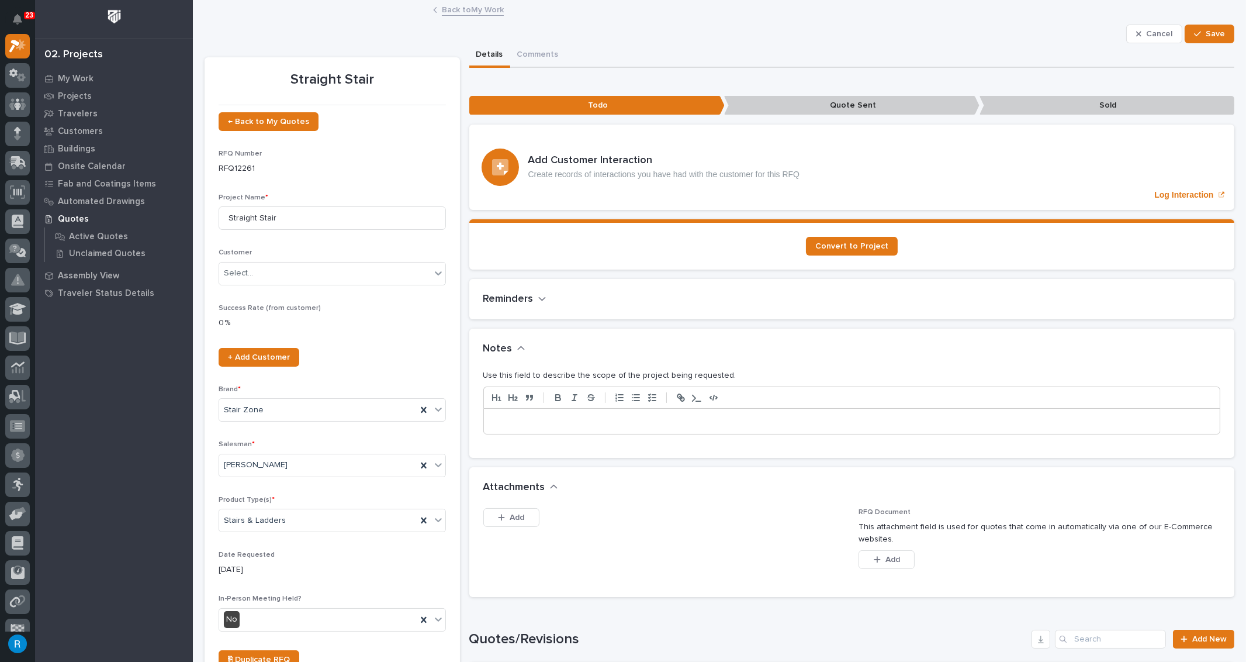
click at [502, 420] on p at bounding box center [852, 422] width 719 height 12
click at [496, 417] on p at bounding box center [852, 422] width 719 height 12
click at [495, 416] on p at bounding box center [852, 422] width 719 height 12
drag, startPoint x: 754, startPoint y: 413, endPoint x: 768, endPoint y: 427, distance: 19.4
click at [767, 426] on div "**********" at bounding box center [852, 422] width 737 height 26
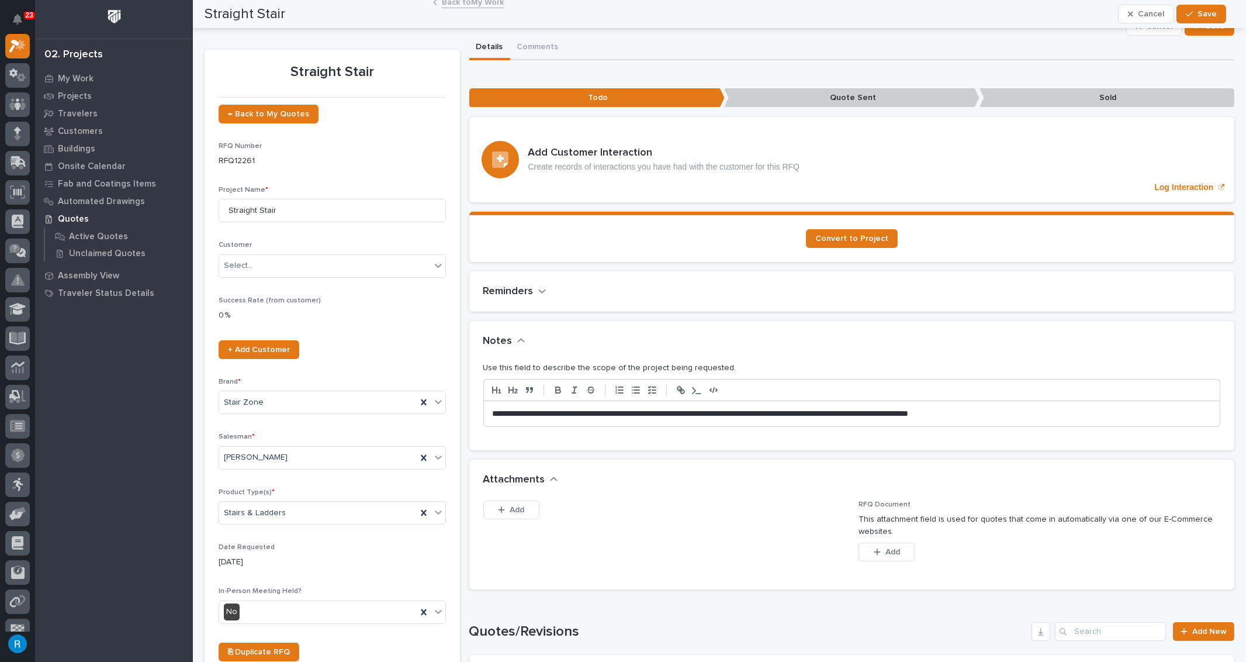
scroll to position [0, 0]
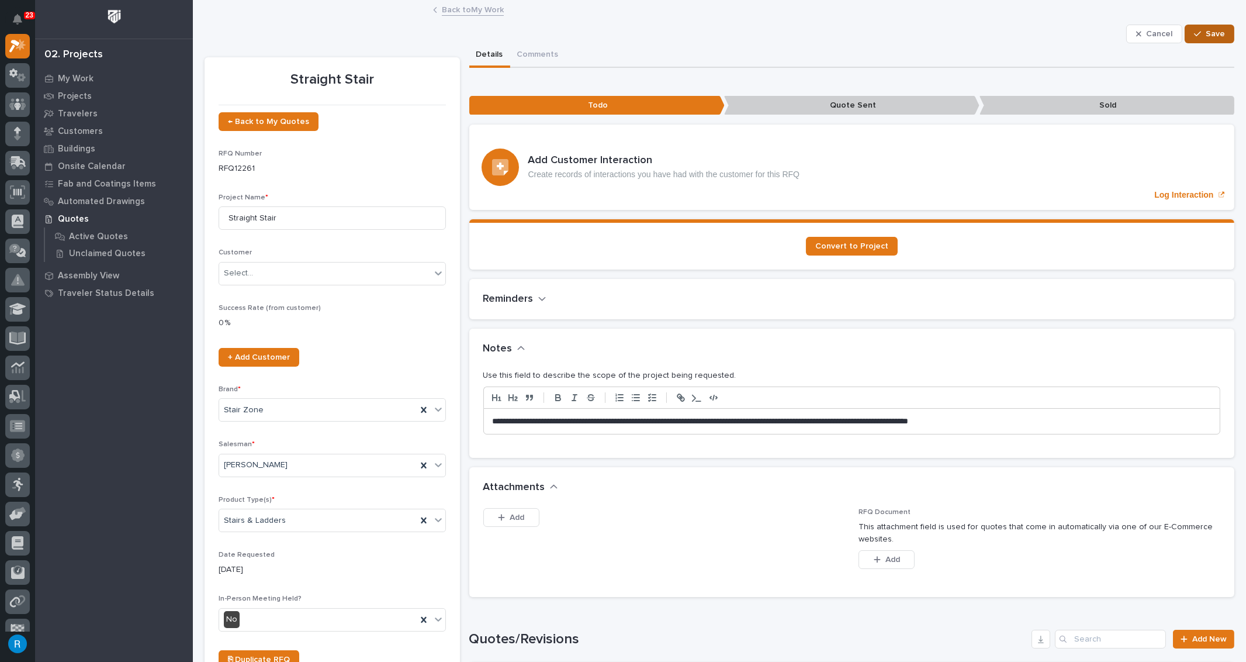
click at [1206, 35] on span "Save" at bounding box center [1215, 34] width 19 height 11
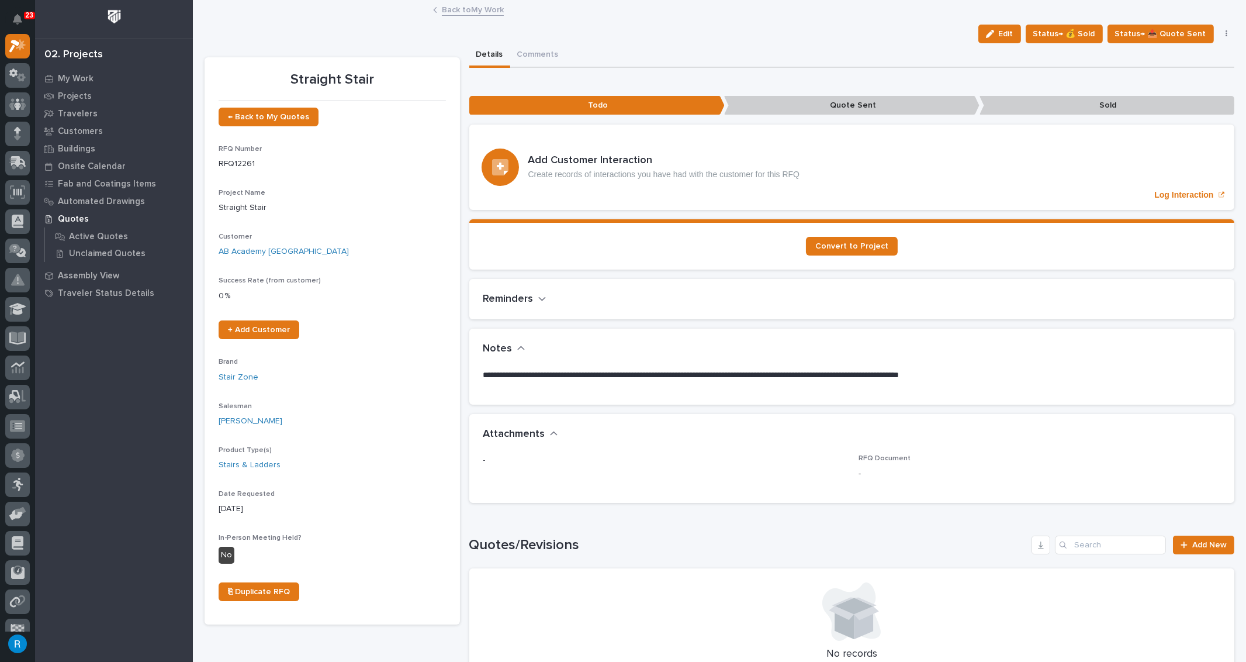
click at [464, 8] on link "Back to My Work" at bounding box center [473, 8] width 62 height 13
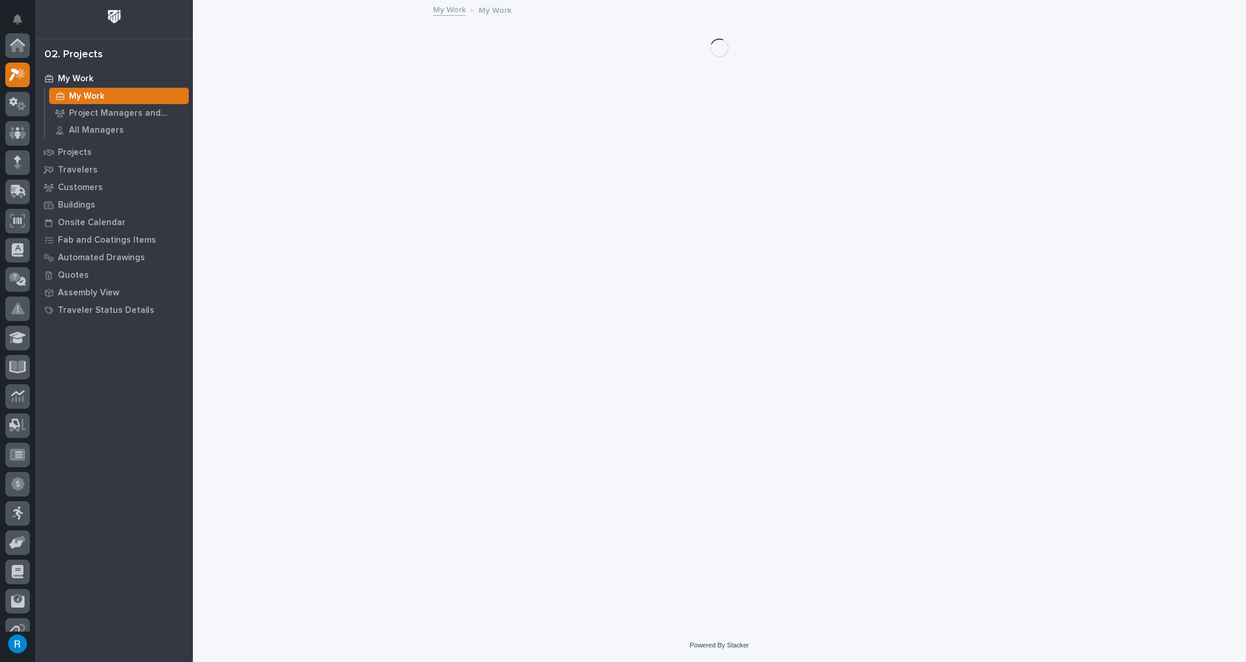
scroll to position [32, 0]
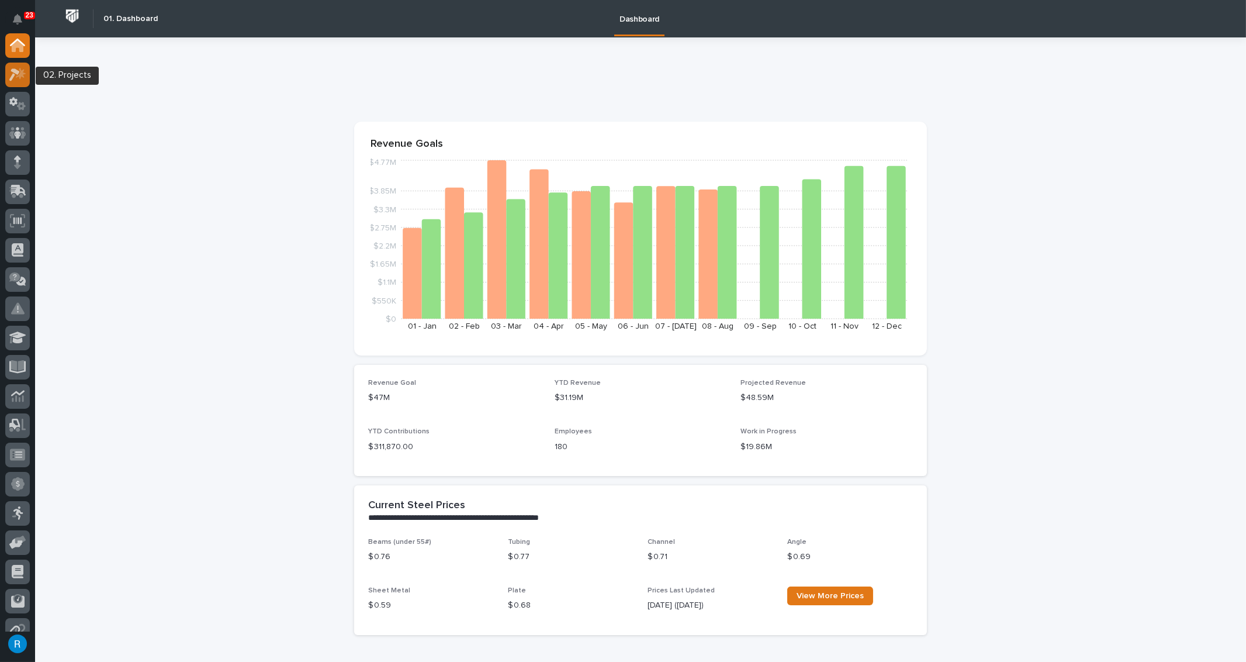
click at [11, 78] on icon at bounding box center [14, 74] width 11 height 13
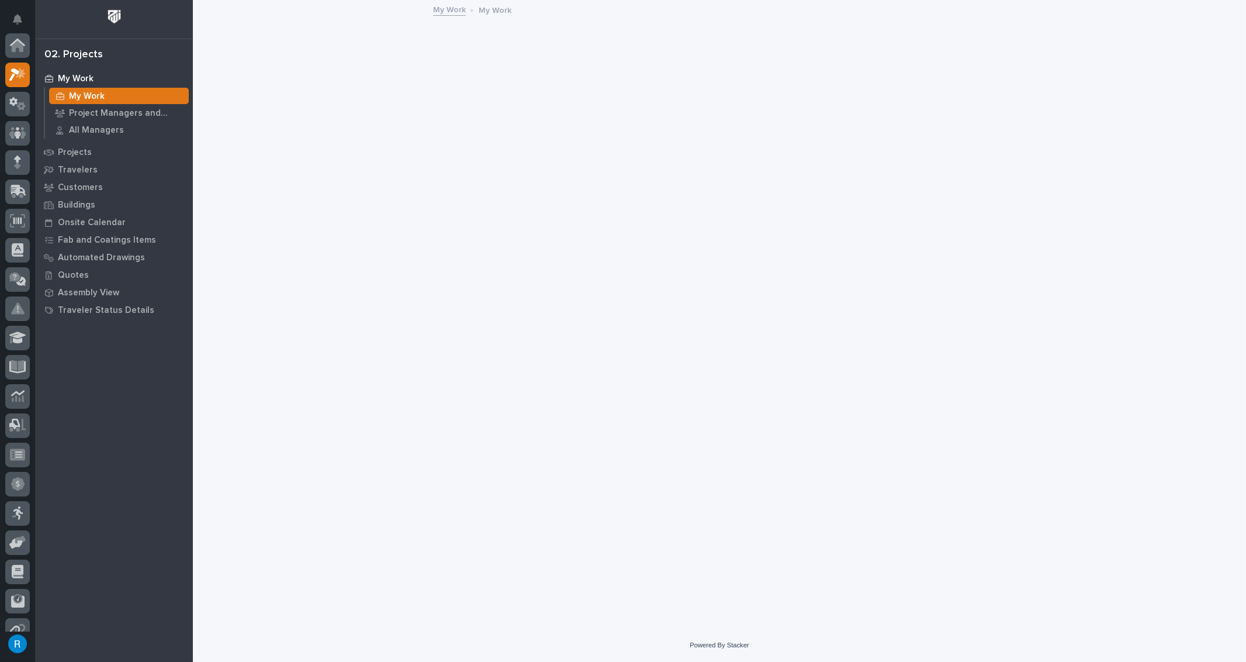
scroll to position [29, 0]
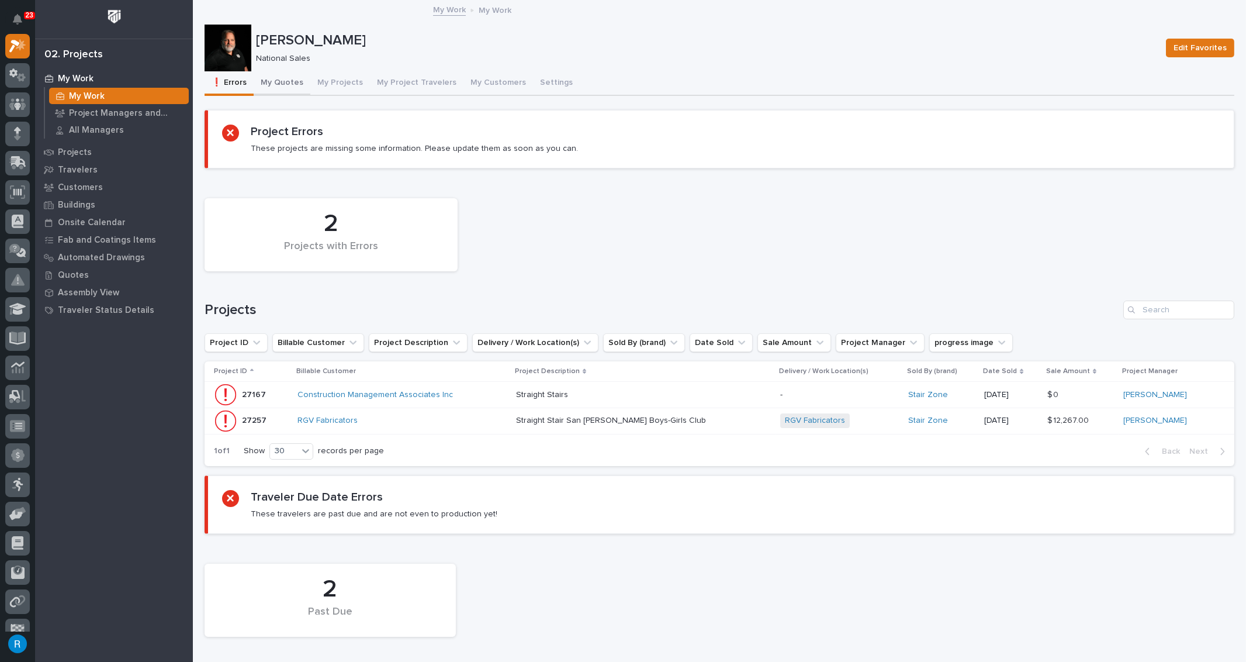
click at [274, 78] on button "My Quotes" at bounding box center [282, 83] width 57 height 25
